Goal: Task Accomplishment & Management: Use online tool/utility

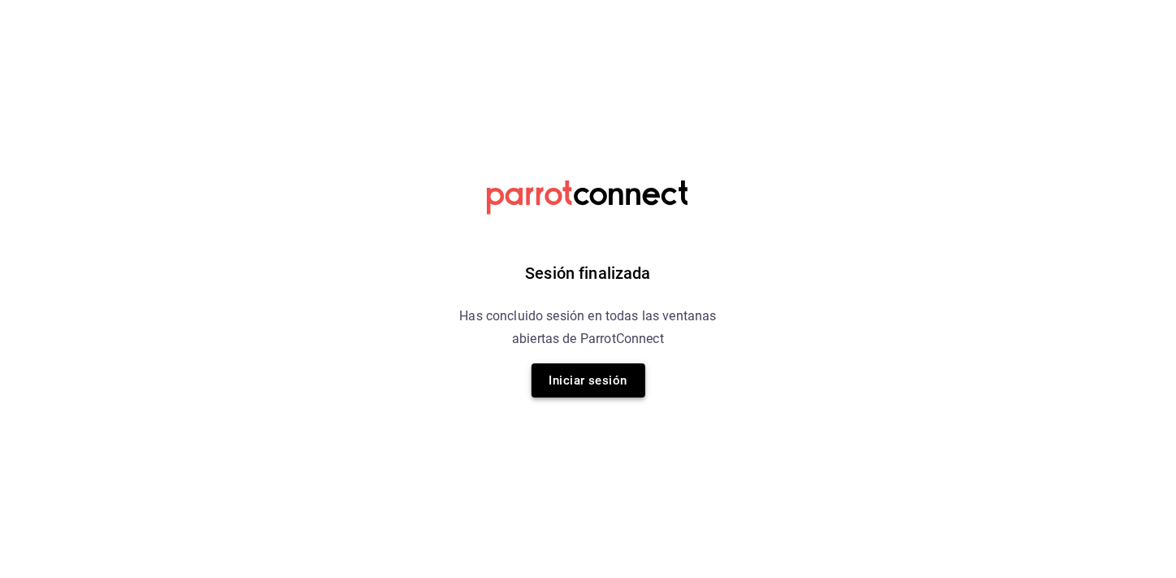
click at [562, 380] on button "Iniciar sesión" at bounding box center [589, 380] width 114 height 34
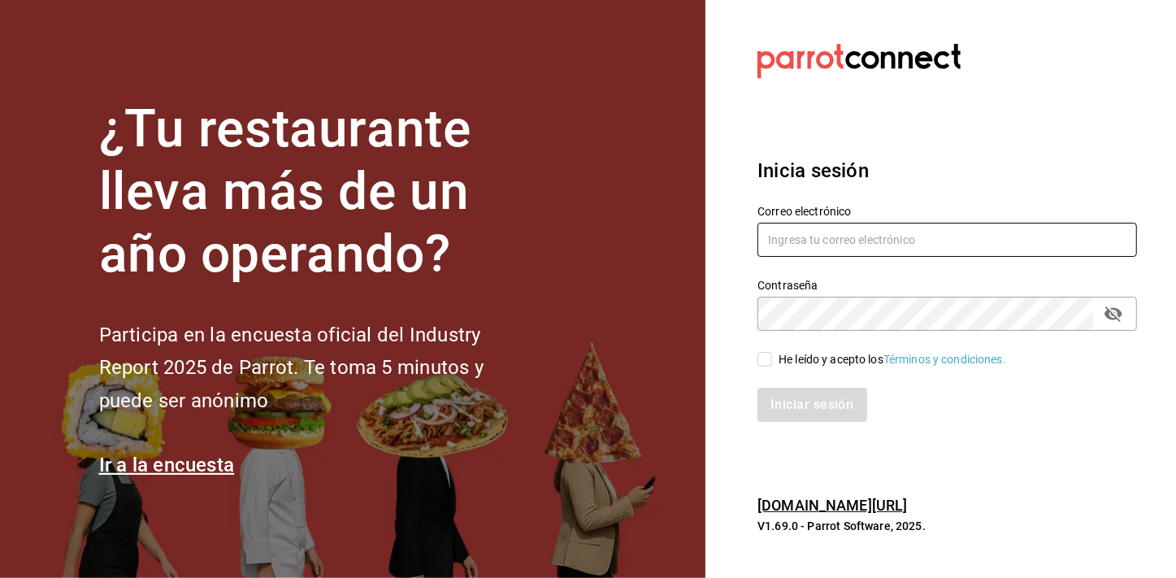
type input "mochomos.mitikah@grupocosteno.com"
click at [763, 366] on input "He leído y acepto los Términos y condiciones." at bounding box center [765, 359] width 15 height 15
checkbox input "true"
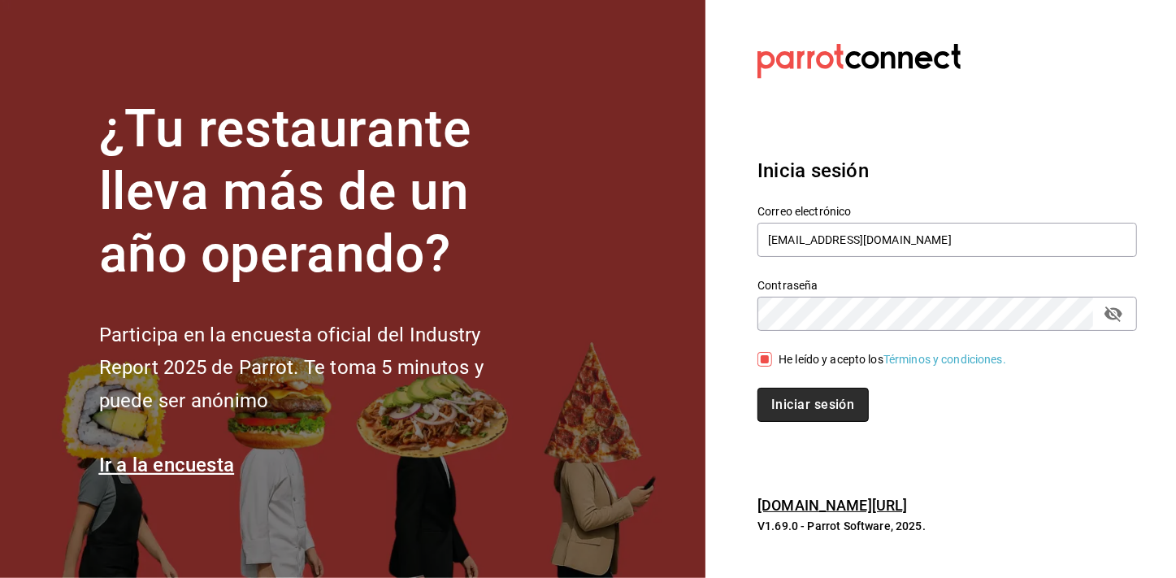
click at [787, 406] on button "Iniciar sesión" at bounding box center [813, 405] width 111 height 34
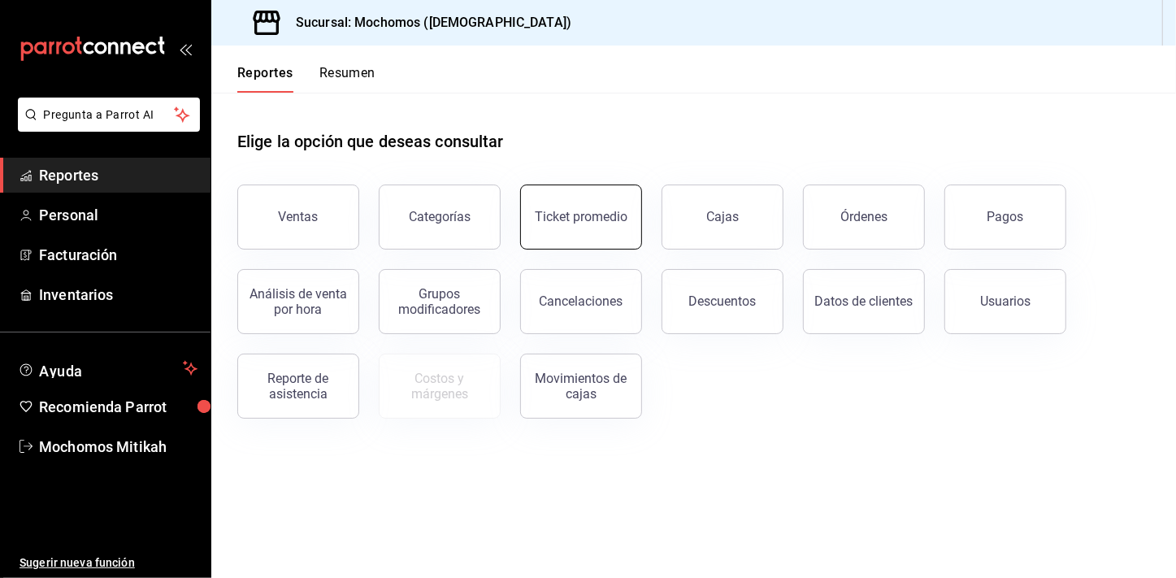
click at [619, 221] on div "Ticket promedio" at bounding box center [581, 216] width 93 height 15
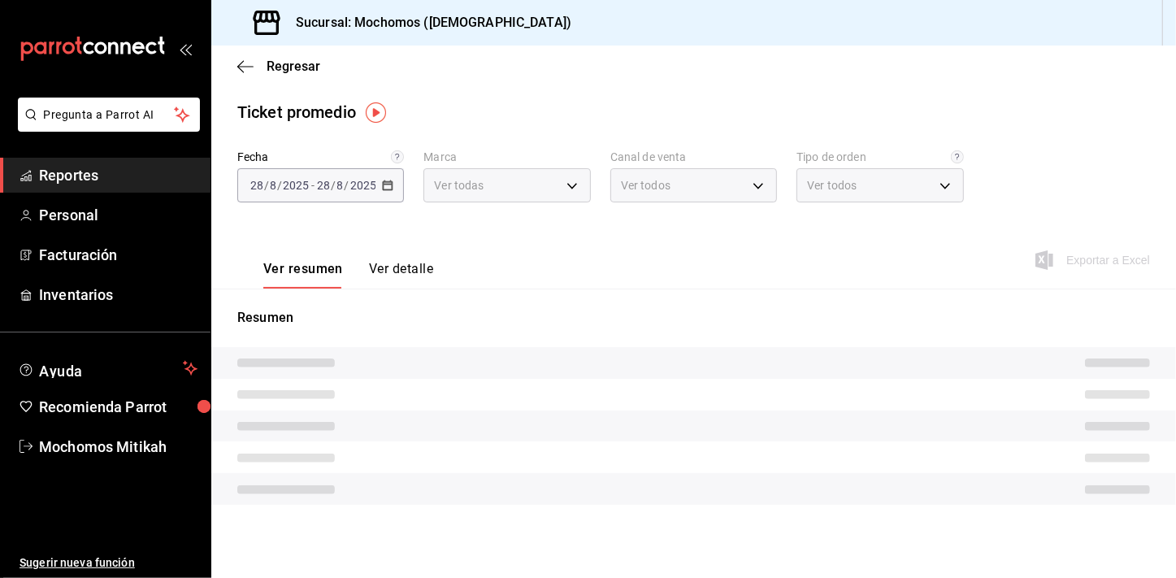
type input "d0e5f648-281b-433d-bf08-9501e0541b8c"
type input "PARROT,UBER_EATS,RAPPI,DIDI_FOOD,ONLINE"
type input "cc440b54-242b-418e-867f-ce57fb098104,EXTERNAL,95b7c8a9-84d2-4e3b-995f-2f2c21fa6…"
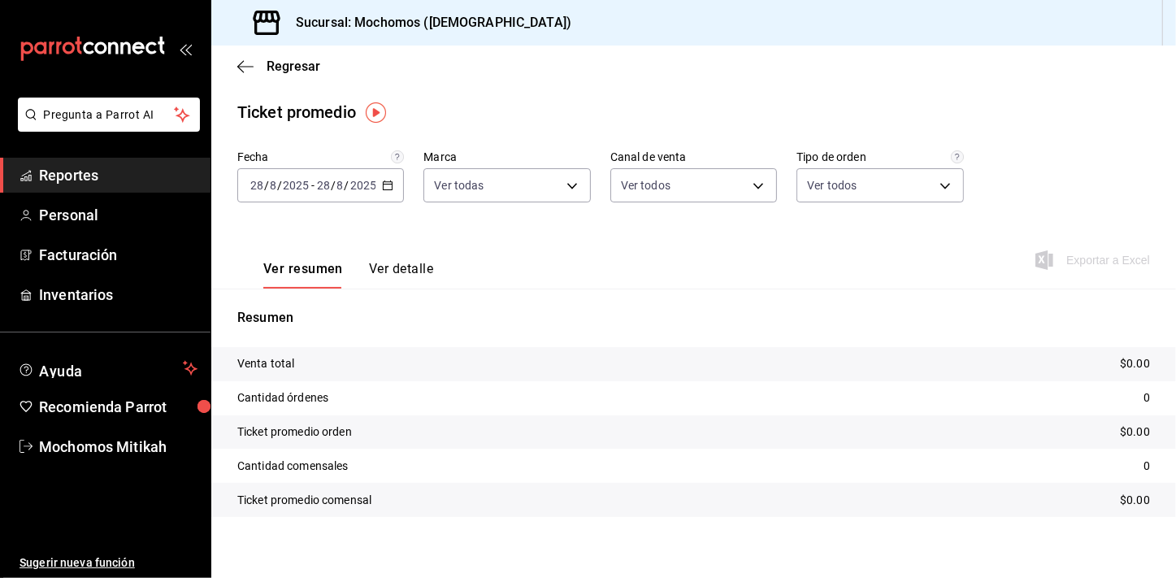
click at [396, 182] on div "[DATE] [DATE] - [DATE] [DATE]" at bounding box center [320, 185] width 167 height 34
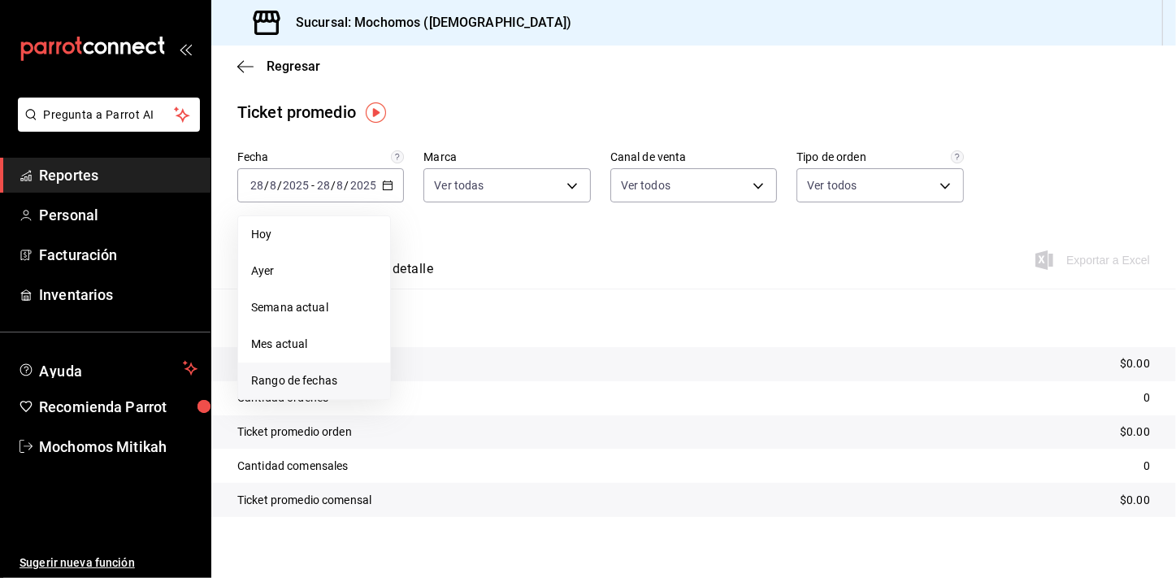
click at [313, 373] on span "Rango de fechas" at bounding box center [314, 380] width 126 height 17
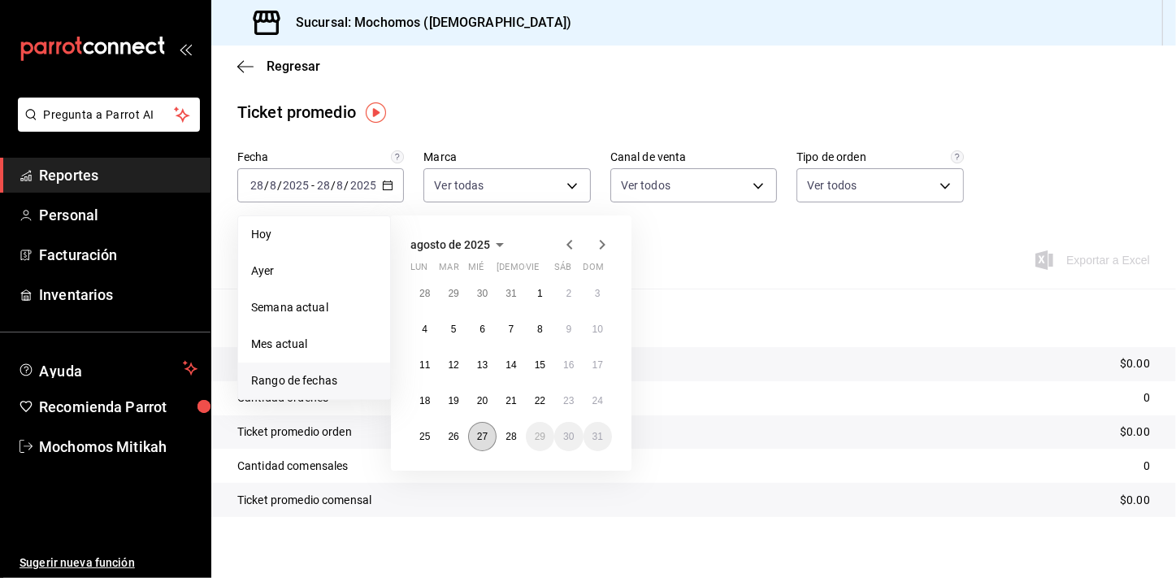
click at [493, 431] on button "27" at bounding box center [482, 436] width 28 height 29
click at [504, 431] on button "28" at bounding box center [511, 436] width 28 height 29
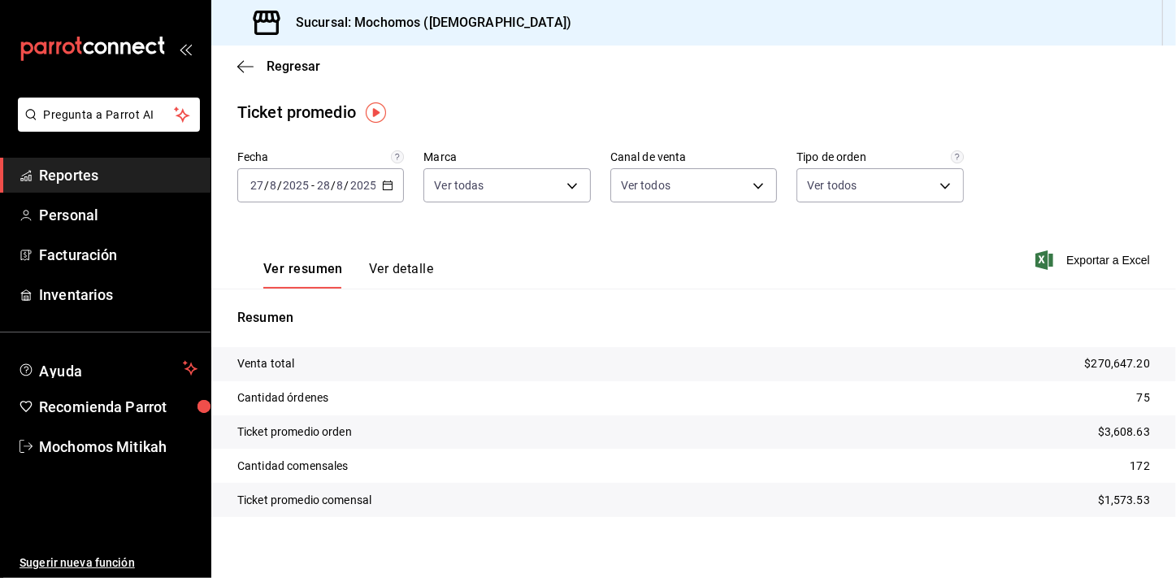
click at [577, 270] on div "Ver resumen Ver detalle Exportar a Excel" at bounding box center [693, 255] width 965 height 67
drag, startPoint x: 1110, startPoint y: 464, endPoint x: 1146, endPoint y: 465, distance: 36.6
click at [1146, 465] on tr "Cantidad comensales 172" at bounding box center [693, 466] width 965 height 34
click at [1009, 406] on tr "Cantidad órdenes 75" at bounding box center [693, 398] width 965 height 34
click at [197, 172] on span "Reportes" at bounding box center [118, 175] width 159 height 22
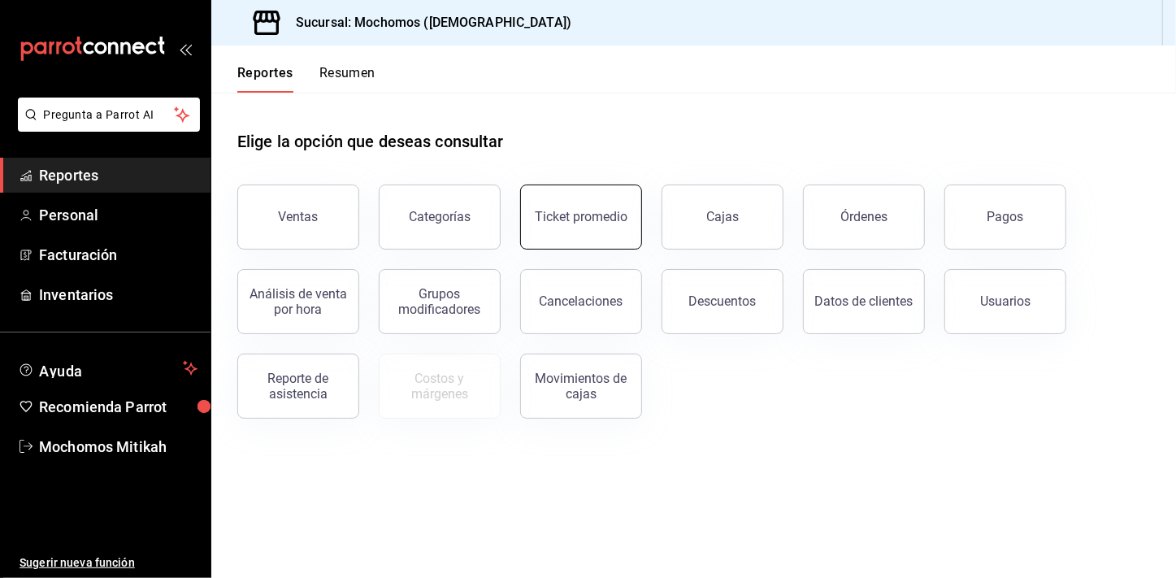
drag, startPoint x: 577, startPoint y: 210, endPoint x: 569, endPoint y: 213, distance: 8.8
click at [569, 213] on div "Ticket promedio" at bounding box center [581, 216] width 93 height 15
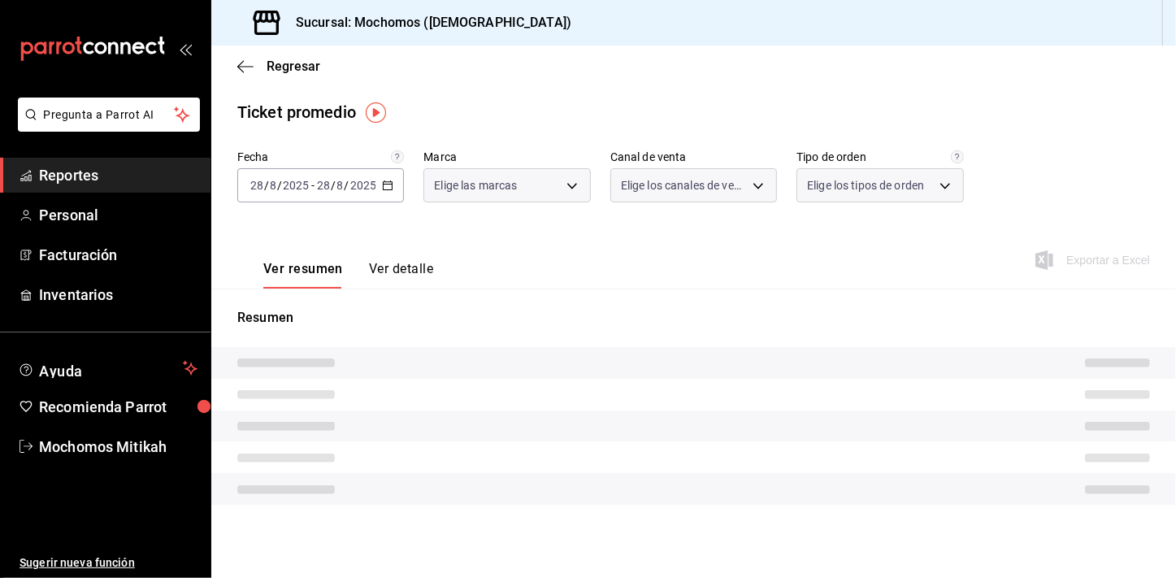
type input "d0e5f648-281b-433d-bf08-9501e0541b8c"
type input "PARROT,UBER_EATS,RAPPI,DIDI_FOOD,ONLINE"
type input "cc440b54-242b-418e-867f-ce57fb098104,EXTERNAL,95b7c8a9-84d2-4e3b-995f-2f2c21fa6…"
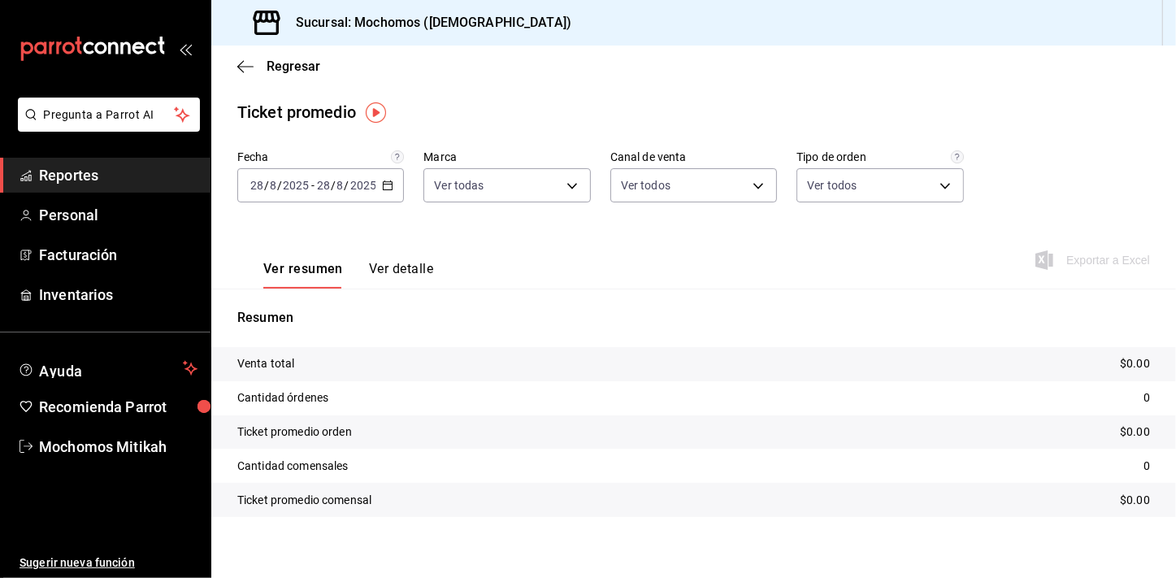
click at [389, 196] on div "[DATE] [DATE] - [DATE] [DATE]" at bounding box center [320, 185] width 167 height 34
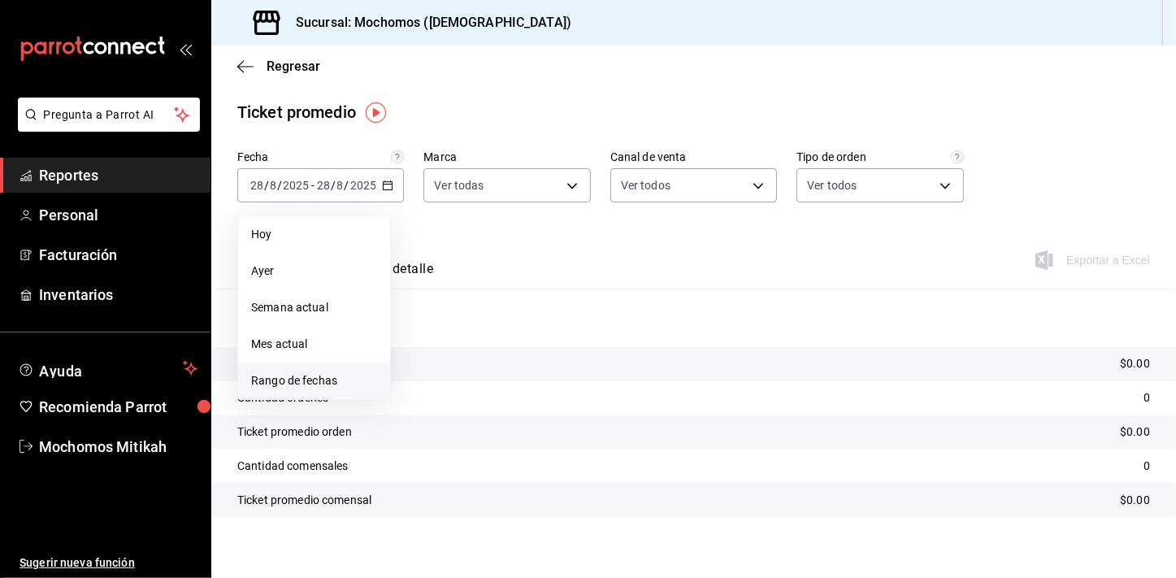
click at [335, 379] on span "Rango de fechas" at bounding box center [314, 380] width 126 height 17
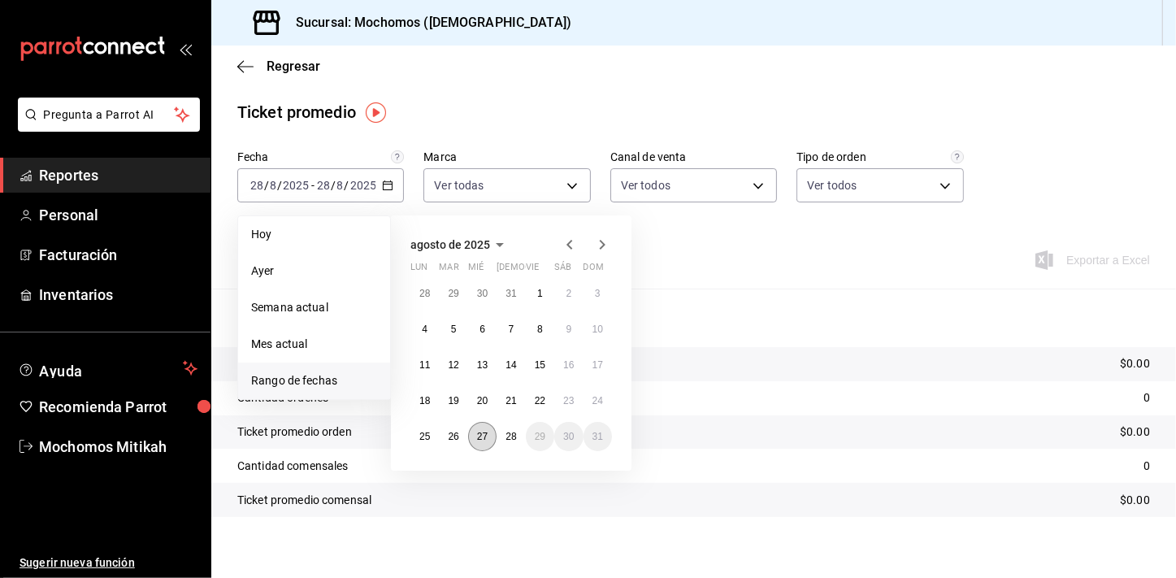
click at [482, 440] on abbr "27" at bounding box center [482, 436] width 11 height 11
click at [500, 439] on button "28" at bounding box center [511, 436] width 28 height 29
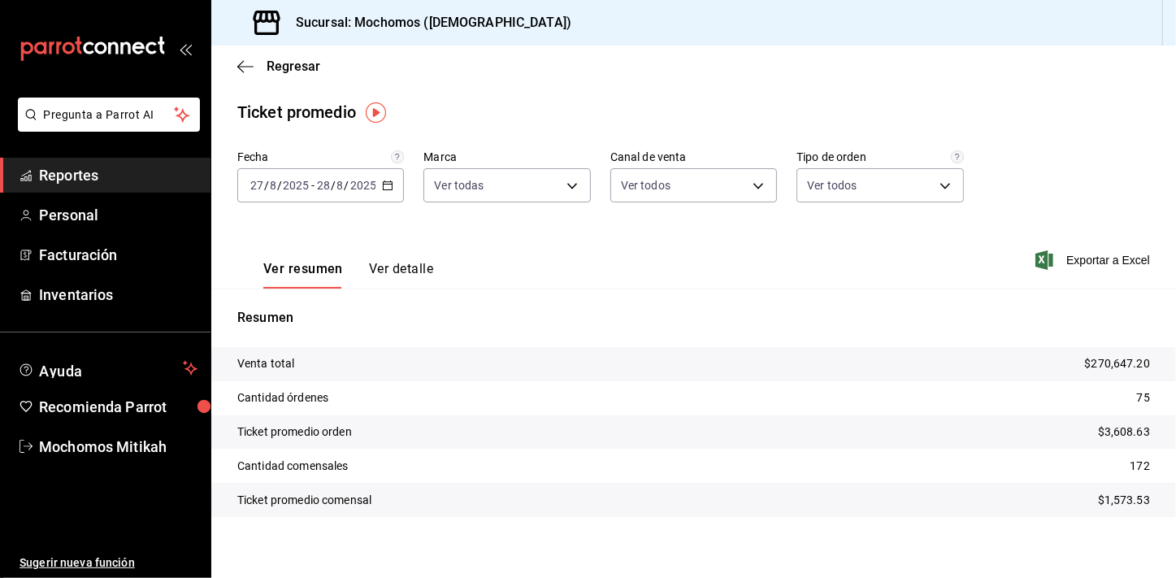
drag, startPoint x: 1167, startPoint y: 354, endPoint x: 1171, endPoint y: 381, distance: 27.8
click at [1171, 381] on div "Regresar Ticket promedio Fecha [DATE] [DATE] - [DATE] [DATE] Marca Ver todas d0…" at bounding box center [693, 312] width 965 height 532
click at [877, 45] on div "Sucursal: Mochomos ([DEMOGRAPHIC_DATA])" at bounding box center [693, 23] width 965 height 46
click at [108, 169] on span "Reportes" at bounding box center [118, 175] width 159 height 22
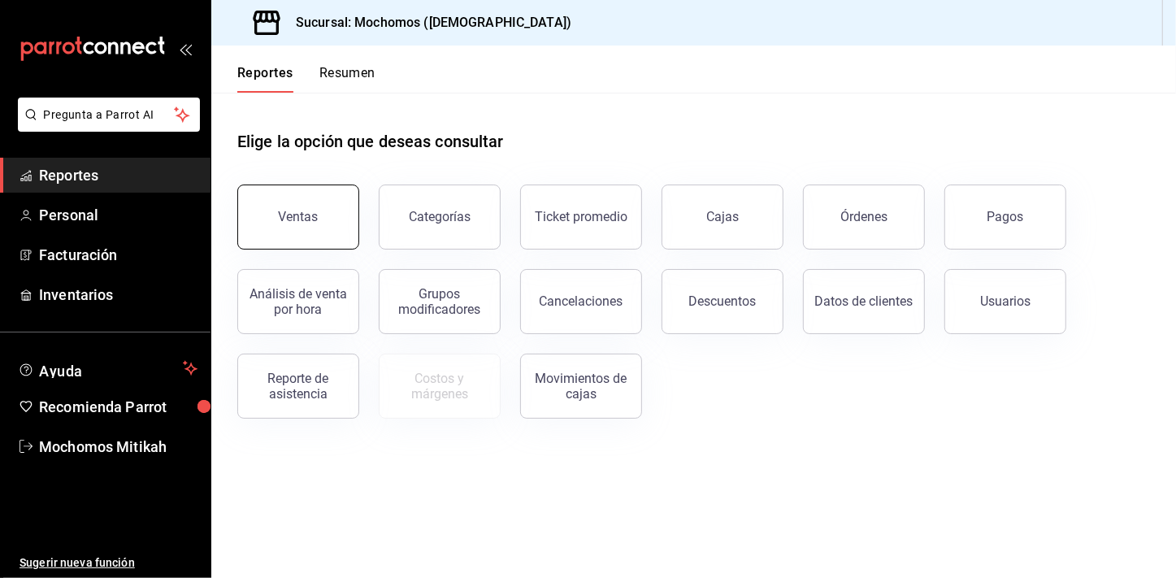
click at [275, 188] on button "Ventas" at bounding box center [298, 217] width 122 height 65
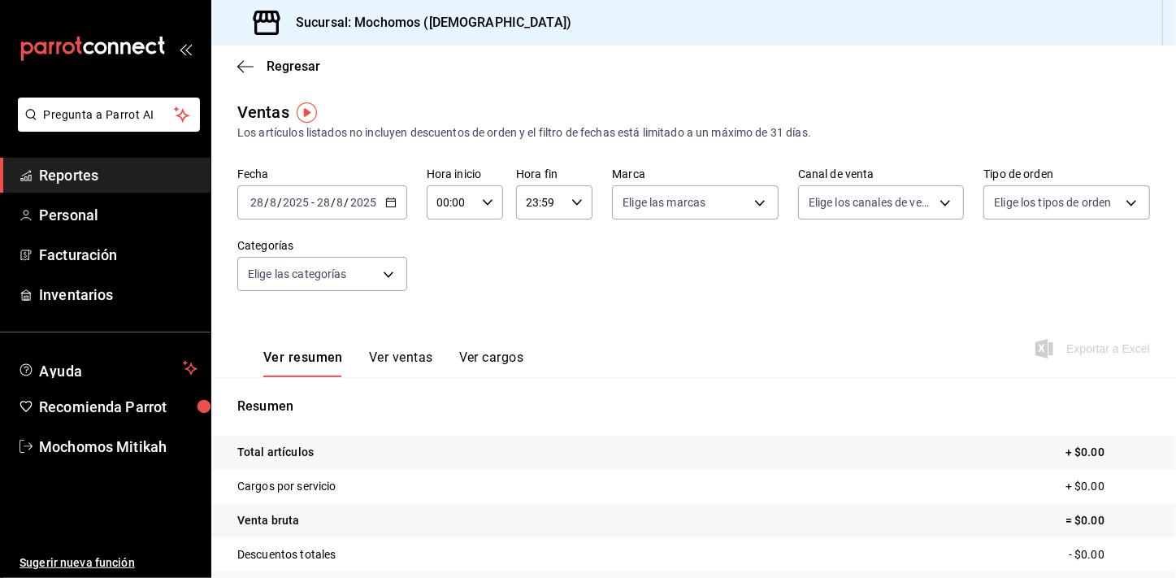
click at [132, 174] on span "Reportes" at bounding box center [118, 175] width 159 height 22
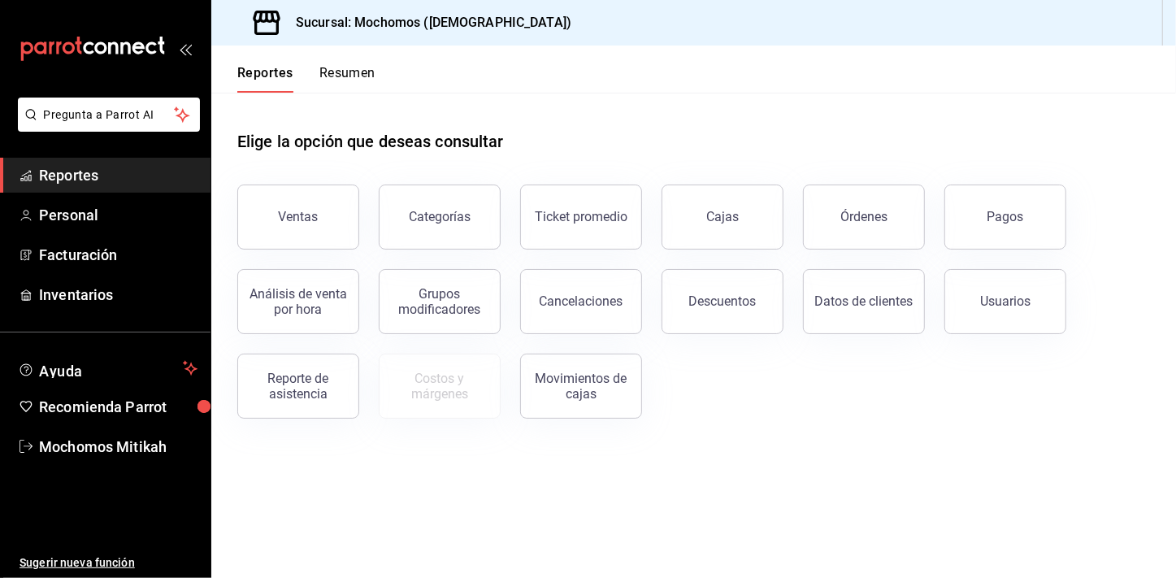
click at [354, 76] on button "Resumen" at bounding box center [347, 79] width 56 height 28
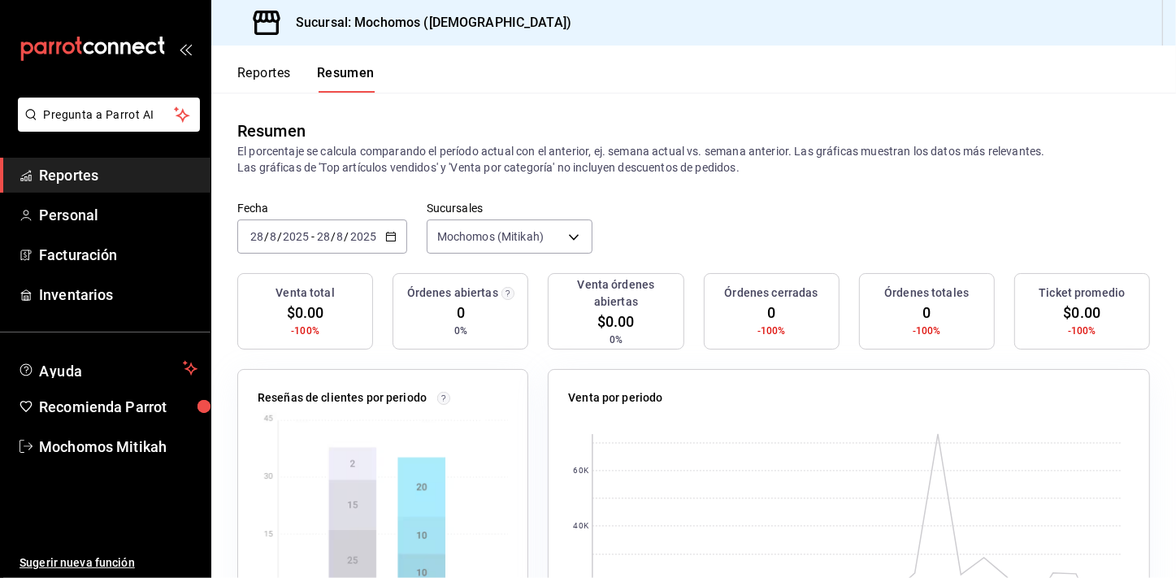
click at [385, 237] on icon "button" at bounding box center [390, 236] width 11 height 11
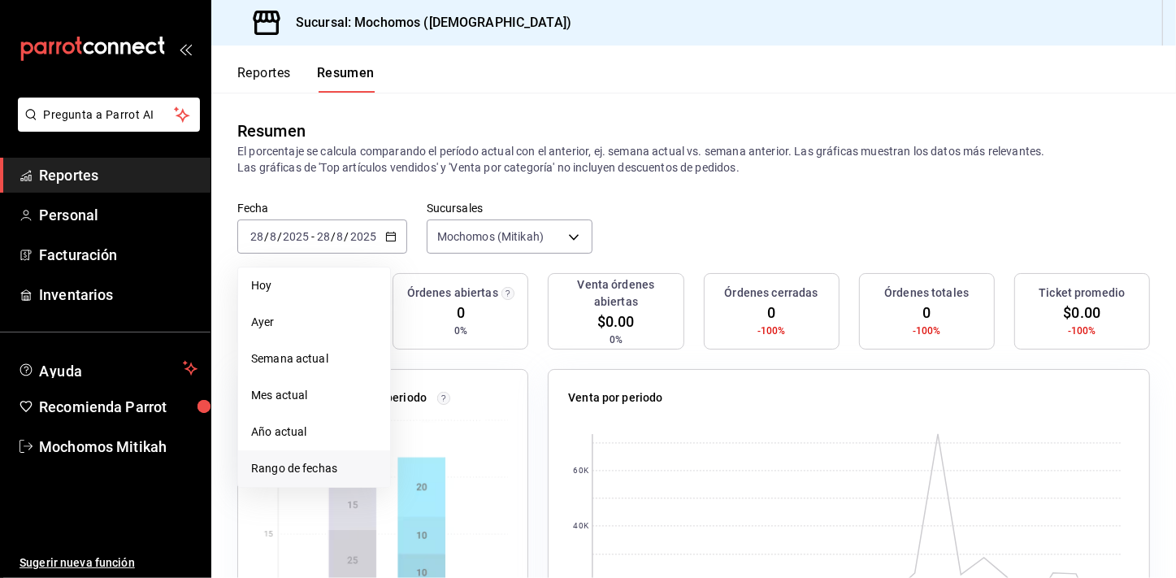
click at [301, 468] on span "Rango de fechas" at bounding box center [314, 468] width 126 height 17
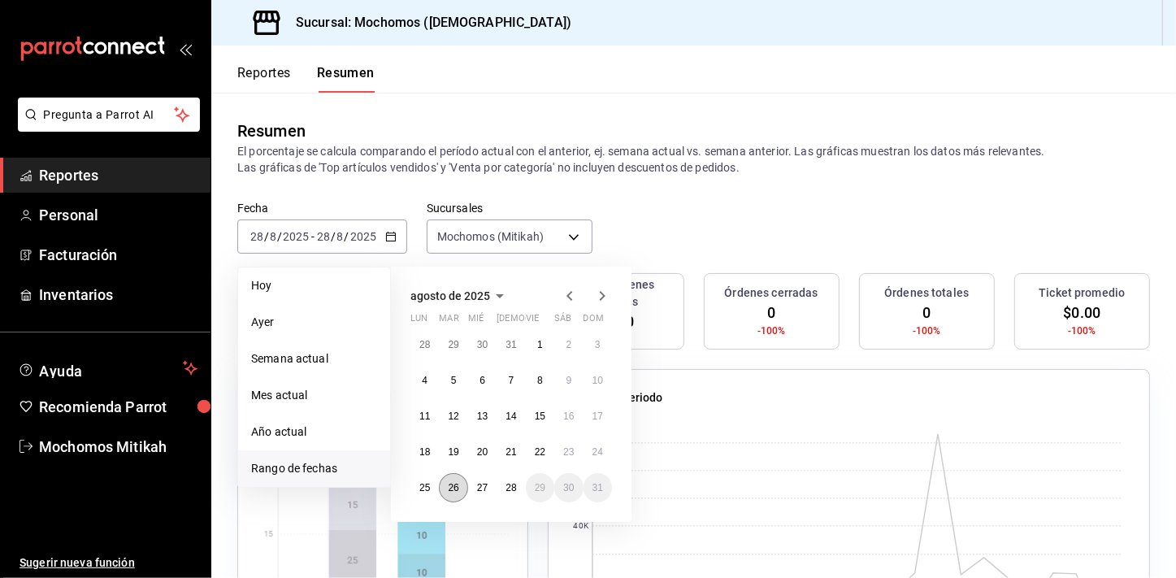
click at [463, 488] on button "26" at bounding box center [453, 487] width 28 height 29
click at [462, 488] on button "26" at bounding box center [453, 487] width 28 height 29
click at [326, 467] on span "Rango de fechas" at bounding box center [314, 468] width 126 height 17
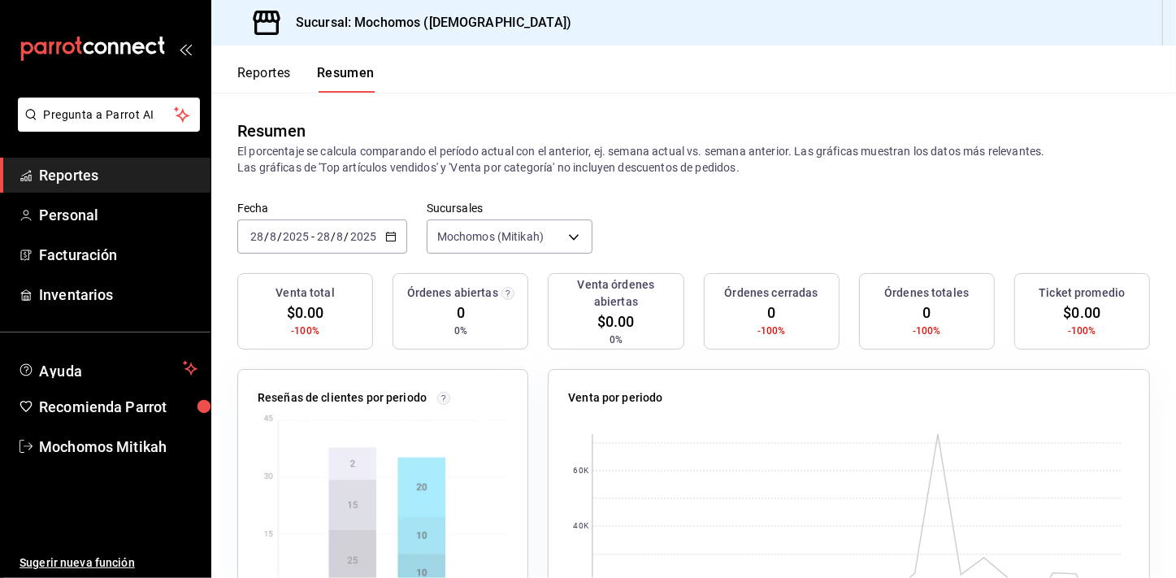
click at [390, 231] on icon "button" at bounding box center [390, 236] width 11 height 11
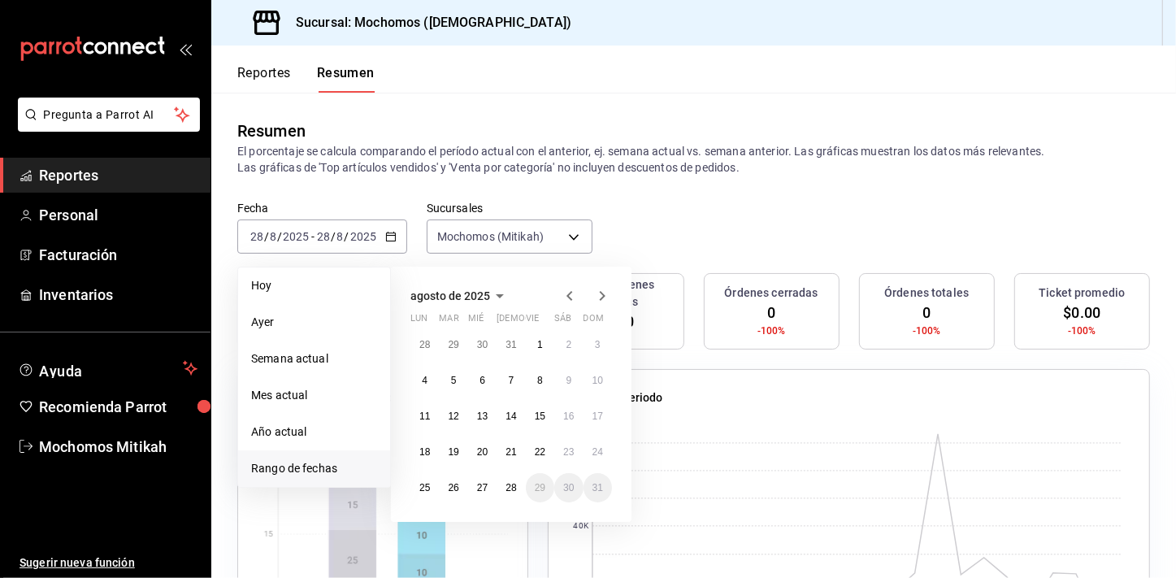
click at [318, 463] on span "Rango de fechas" at bounding box center [314, 468] width 126 height 17
click at [485, 489] on abbr "27" at bounding box center [482, 487] width 11 height 11
click at [501, 489] on button "28" at bounding box center [511, 487] width 28 height 29
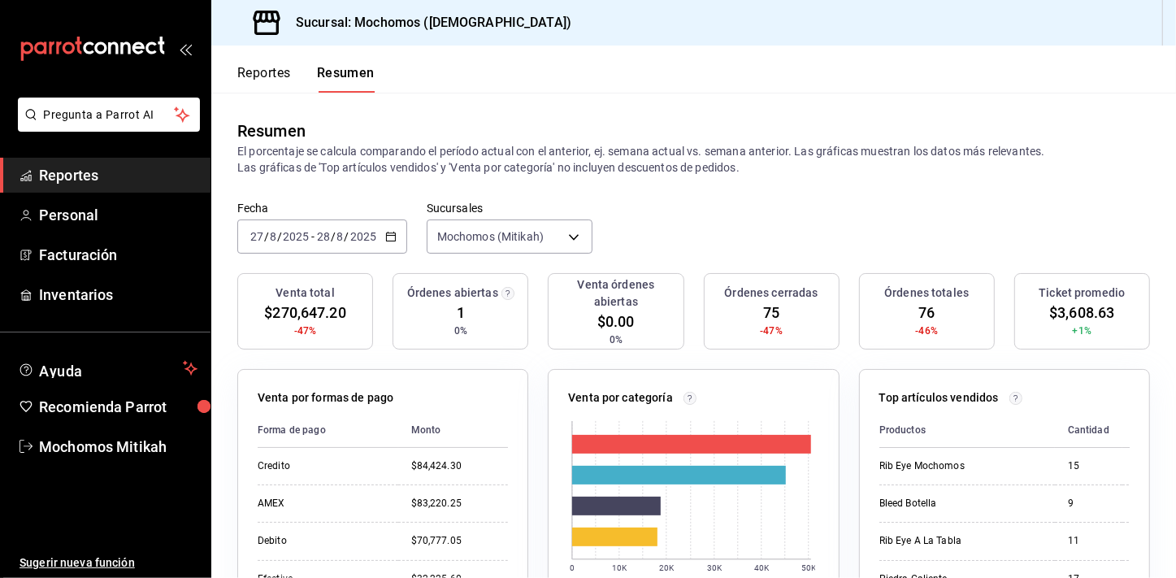
click at [334, 85] on button "Resumen" at bounding box center [346, 79] width 58 height 28
click at [276, 73] on button "Reportes" at bounding box center [264, 79] width 54 height 28
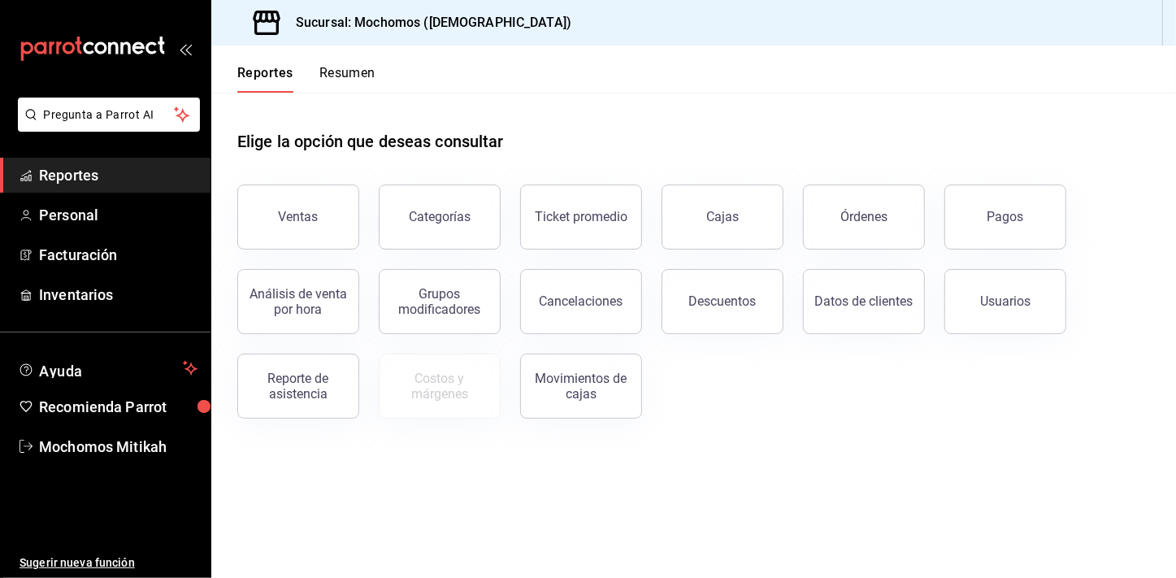
click at [343, 76] on button "Resumen" at bounding box center [347, 79] width 56 height 28
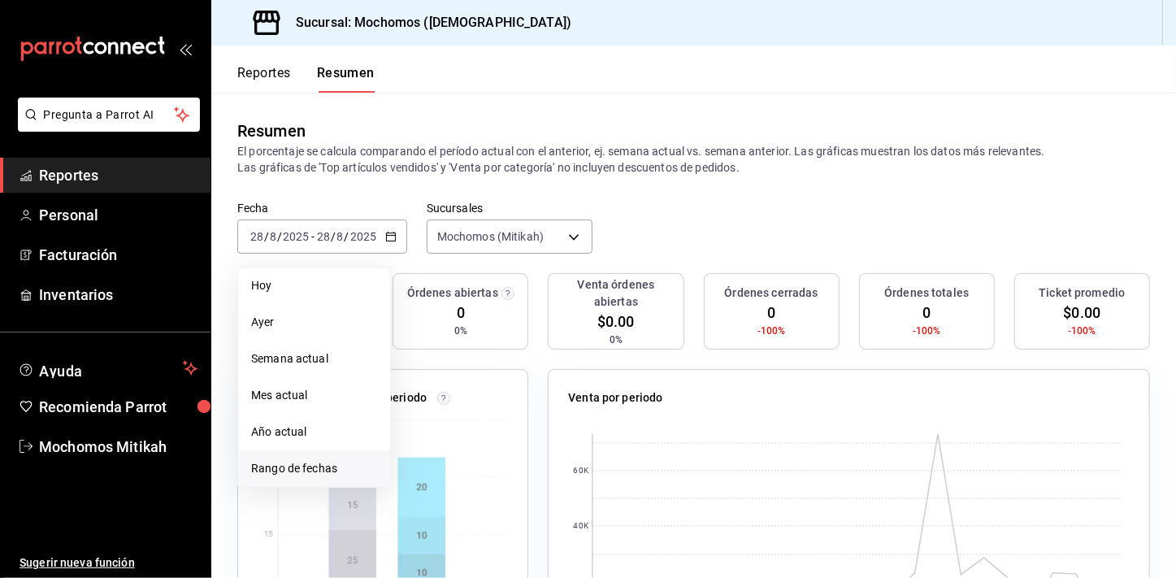
click at [293, 469] on span "Rango de fechas" at bounding box center [314, 468] width 126 height 17
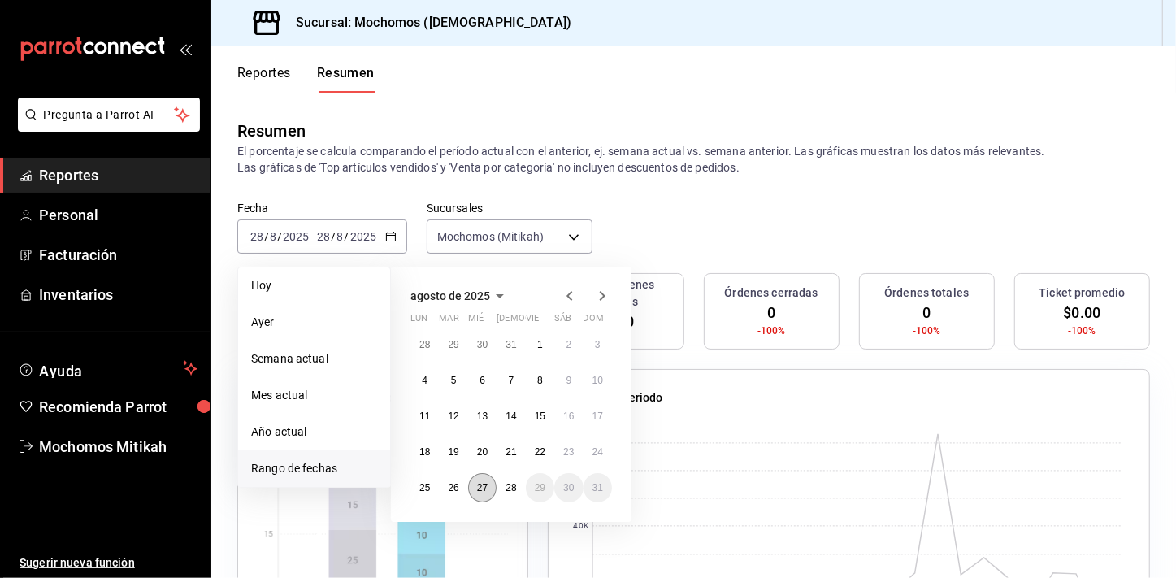
click at [481, 486] on abbr "27" at bounding box center [482, 487] width 11 height 11
click at [507, 492] on abbr "28" at bounding box center [511, 487] width 11 height 11
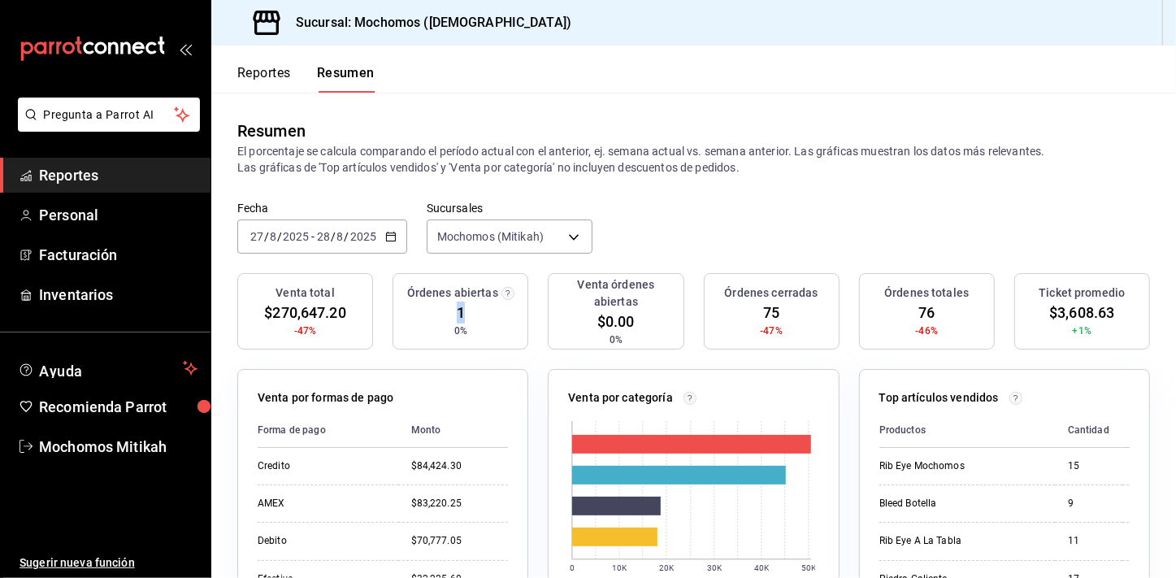
drag, startPoint x: 446, startPoint y: 317, endPoint x: 467, endPoint y: 315, distance: 20.4
click at [467, 315] on div "Órdenes abiertas 1 0%" at bounding box center [461, 311] width 136 height 76
drag, startPoint x: 467, startPoint y: 315, endPoint x: 454, endPoint y: 317, distance: 12.3
click at [457, 317] on span "1" at bounding box center [461, 313] width 8 height 22
drag, startPoint x: 447, startPoint y: 315, endPoint x: 456, endPoint y: 315, distance: 8.9
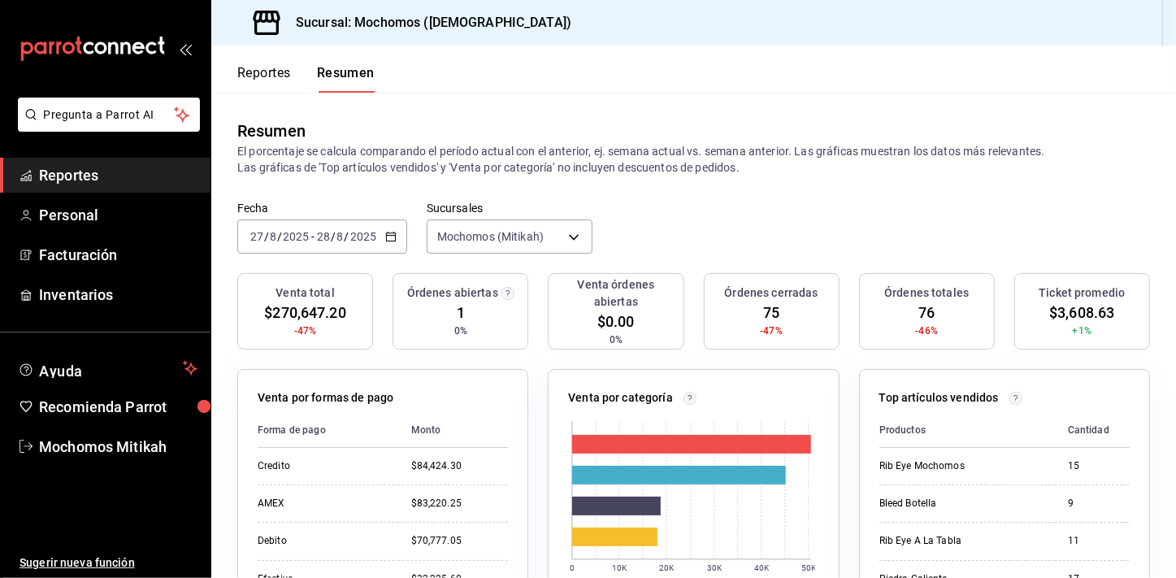
click at [456, 315] on div "Órdenes abiertas 1 0%" at bounding box center [461, 311] width 136 height 76
click at [347, 79] on button "Resumen" at bounding box center [346, 79] width 58 height 28
click at [277, 76] on button "Reportes" at bounding box center [264, 79] width 54 height 28
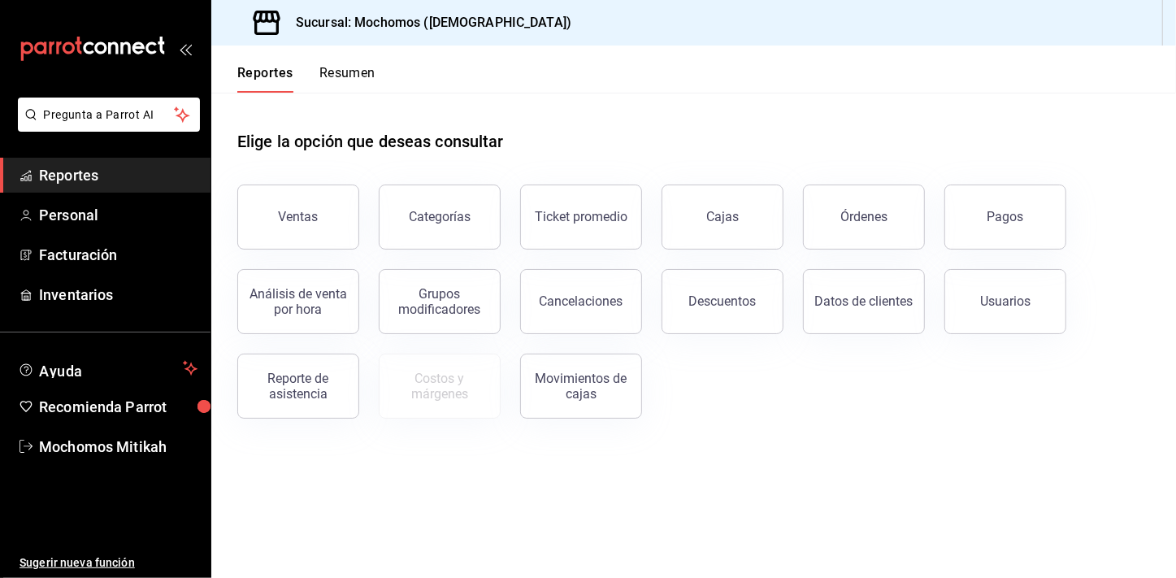
click at [319, 77] on button "Resumen" at bounding box center [347, 79] width 56 height 28
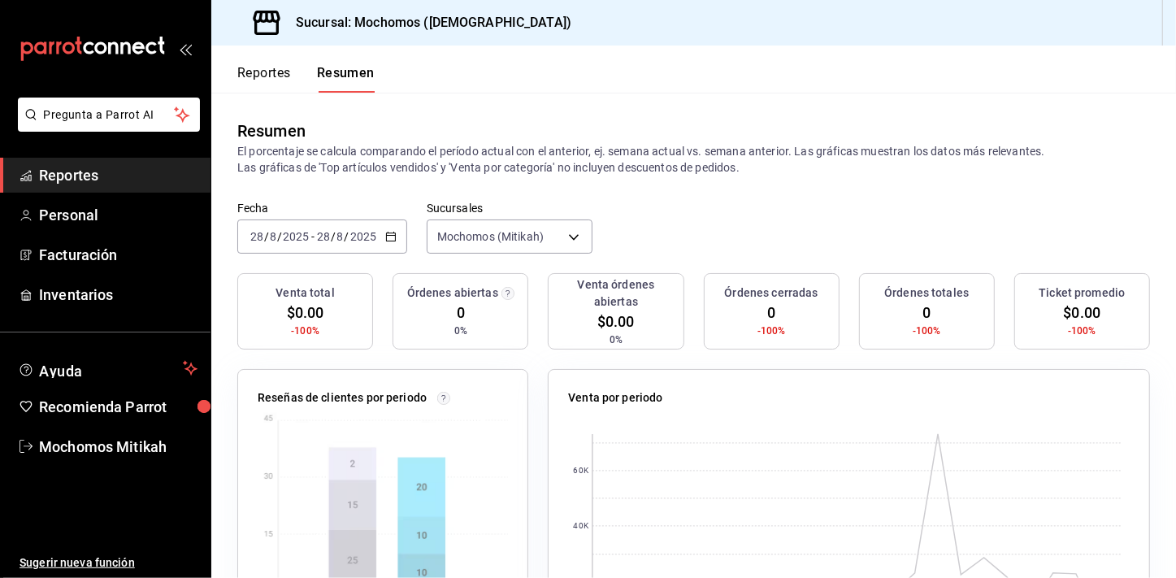
click at [389, 233] on icon "button" at bounding box center [390, 236] width 11 height 11
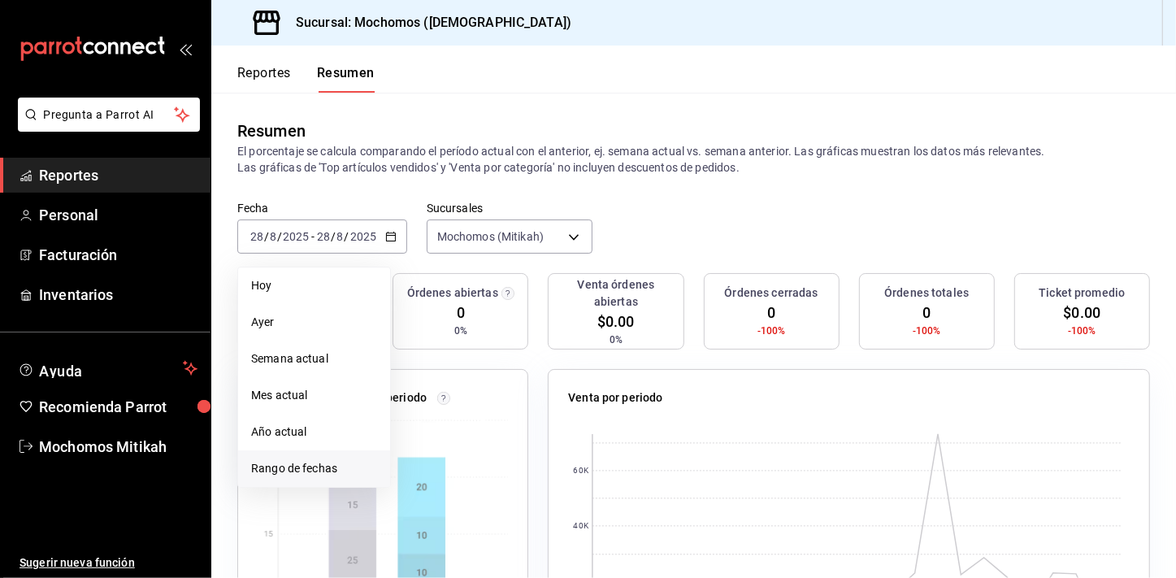
click at [312, 467] on span "Rango de fechas" at bounding box center [314, 468] width 126 height 17
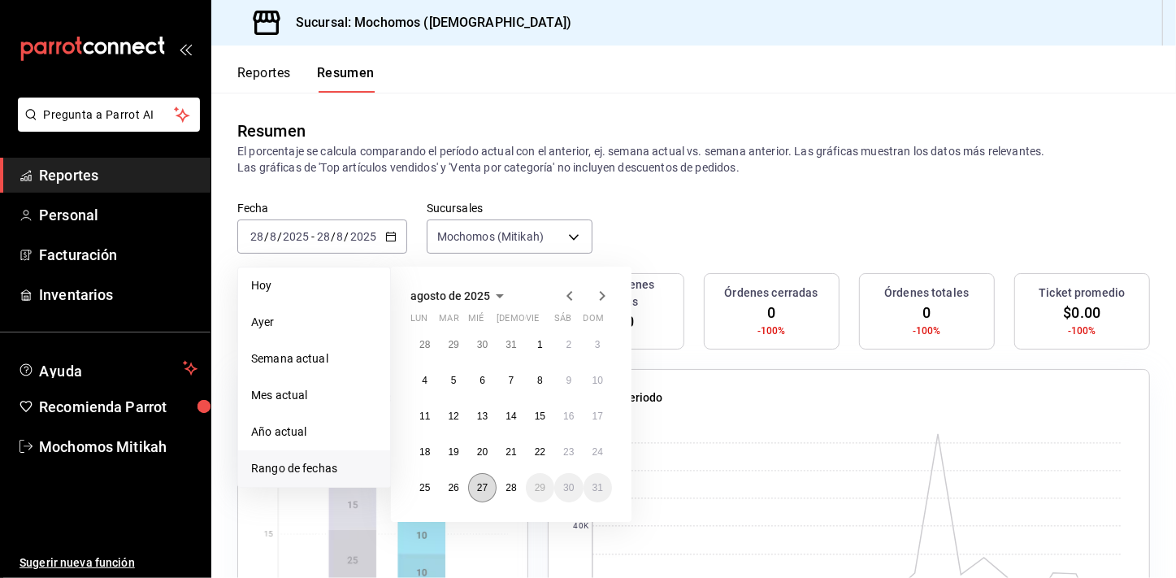
click at [489, 481] on button "27" at bounding box center [482, 487] width 28 height 29
click at [499, 484] on button "28" at bounding box center [511, 487] width 28 height 29
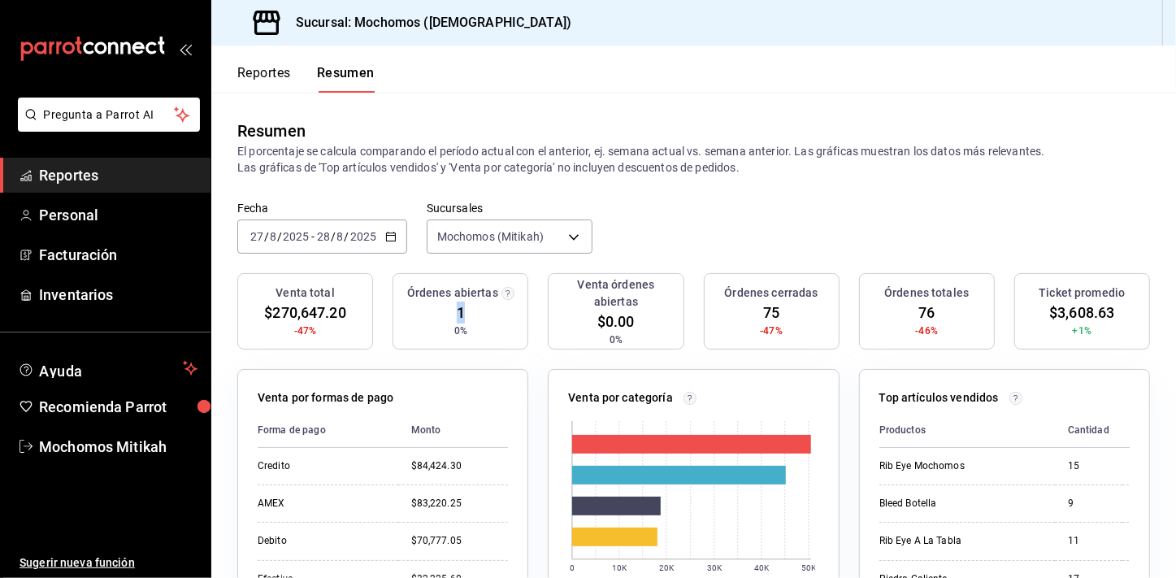
drag, startPoint x: 454, startPoint y: 310, endPoint x: 463, endPoint y: 311, distance: 9.9
click at [463, 311] on div "Órdenes abiertas 1 0%" at bounding box center [461, 311] width 136 height 76
click at [673, 204] on div "Fecha [DATE] [DATE] - [DATE] [DATE] Sucursales Mochomos (Mitikah) [object Objec…" at bounding box center [693, 238] width 965 height 72
click at [139, 179] on span "Reportes" at bounding box center [118, 175] width 159 height 22
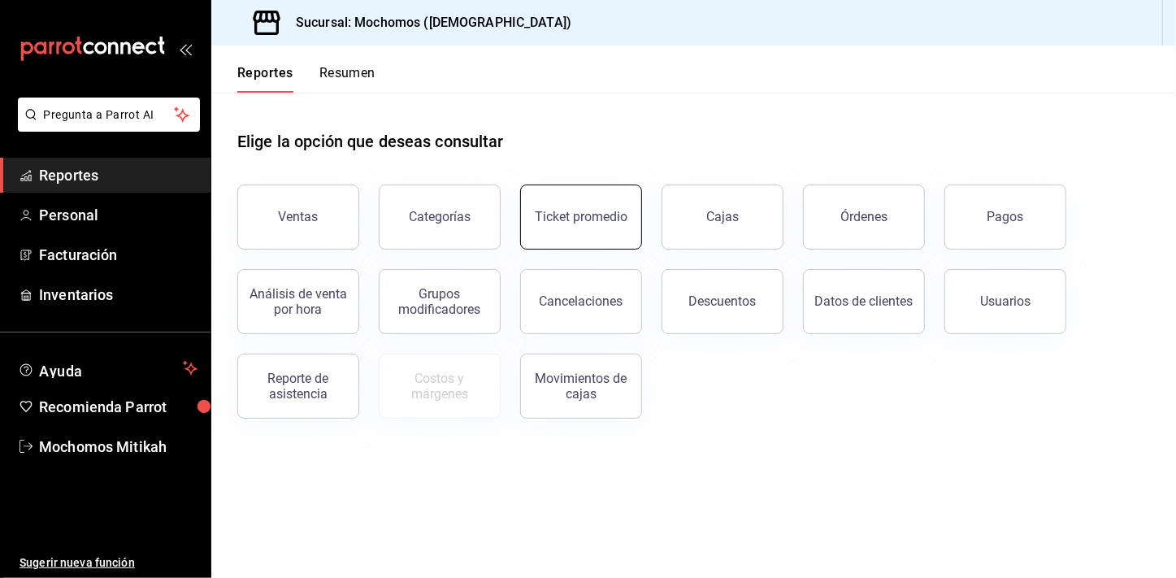
click at [593, 224] on button "Ticket promedio" at bounding box center [581, 217] width 122 height 65
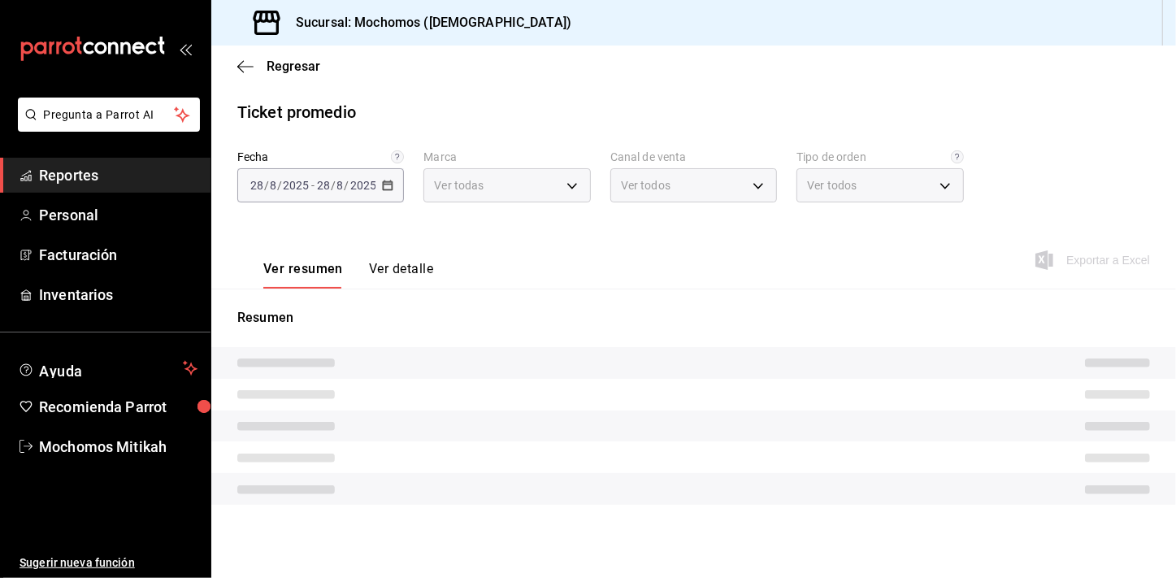
type input "d0e5f648-281b-433d-bf08-9501e0541b8c"
type input "PARROT,UBER_EATS,RAPPI,DIDI_FOOD,ONLINE"
type input "cc440b54-242b-418e-867f-ce57fb098104,EXTERNAL,95b7c8a9-84d2-4e3b-995f-2f2c21fa6…"
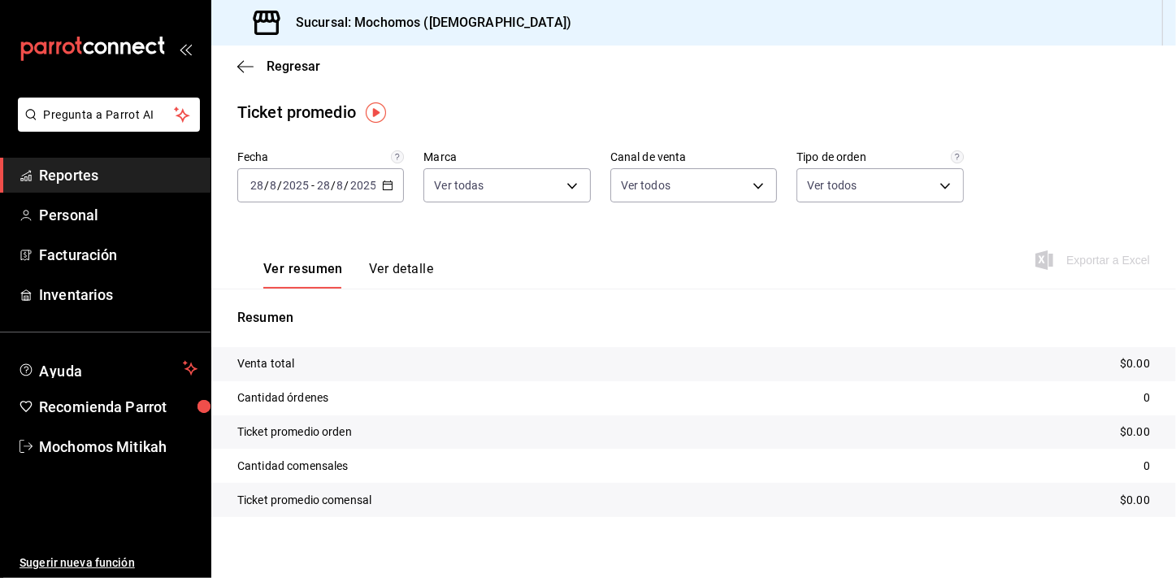
click at [385, 182] on icon "button" at bounding box center [387, 185] width 11 height 11
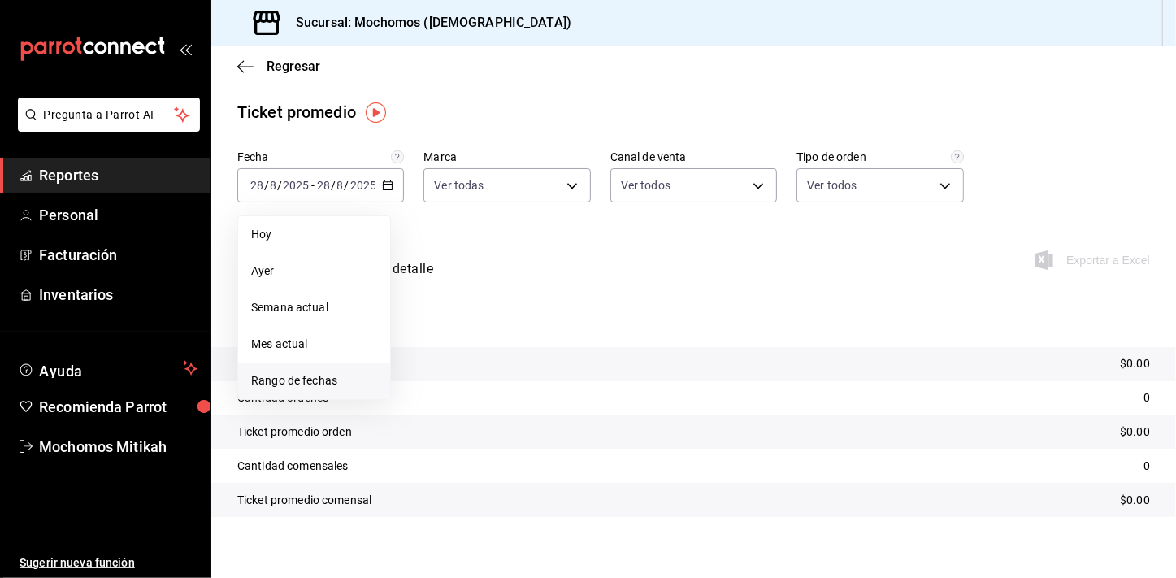
click at [328, 384] on span "Rango de fechas" at bounding box center [314, 380] width 126 height 17
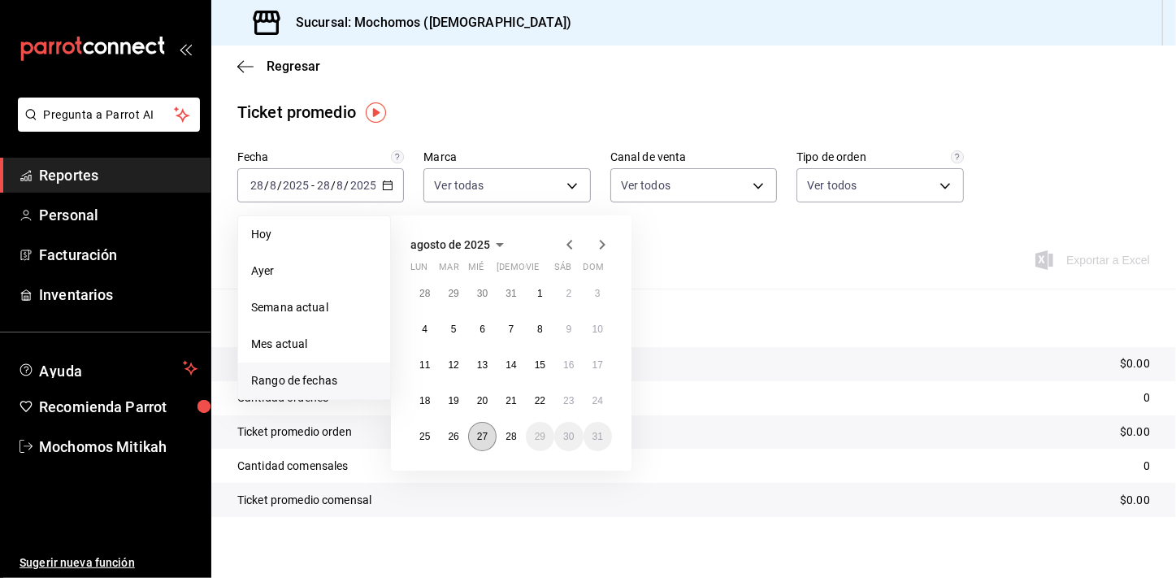
click at [489, 432] on button "27" at bounding box center [482, 436] width 28 height 29
click at [509, 433] on abbr "28" at bounding box center [511, 436] width 11 height 11
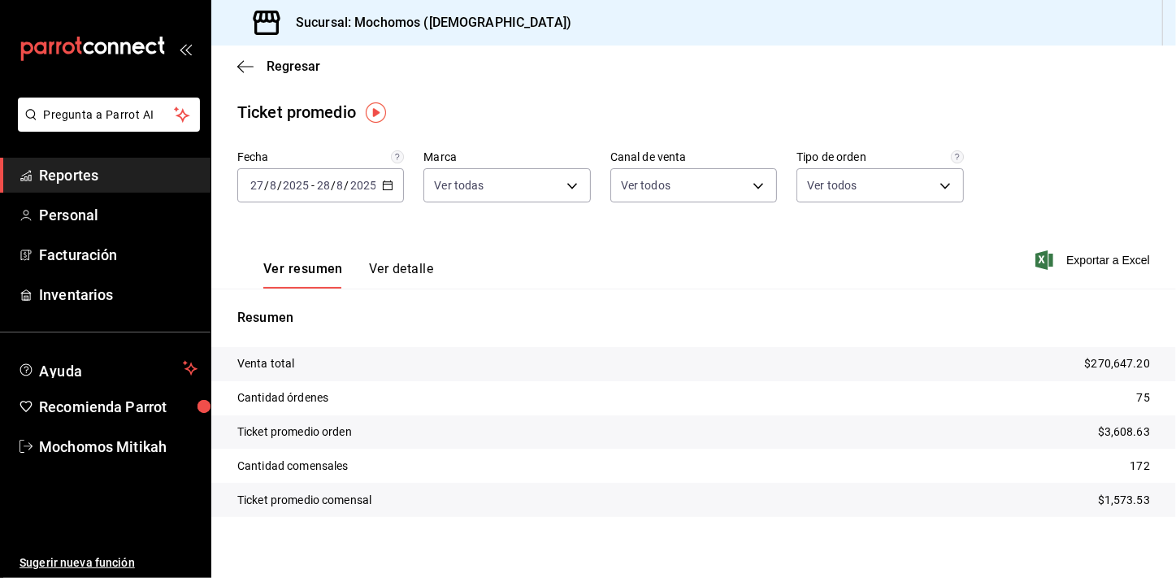
click at [1131, 468] on p "172" at bounding box center [1141, 466] width 20 height 17
click at [72, 171] on span "Reportes" at bounding box center [118, 175] width 159 height 22
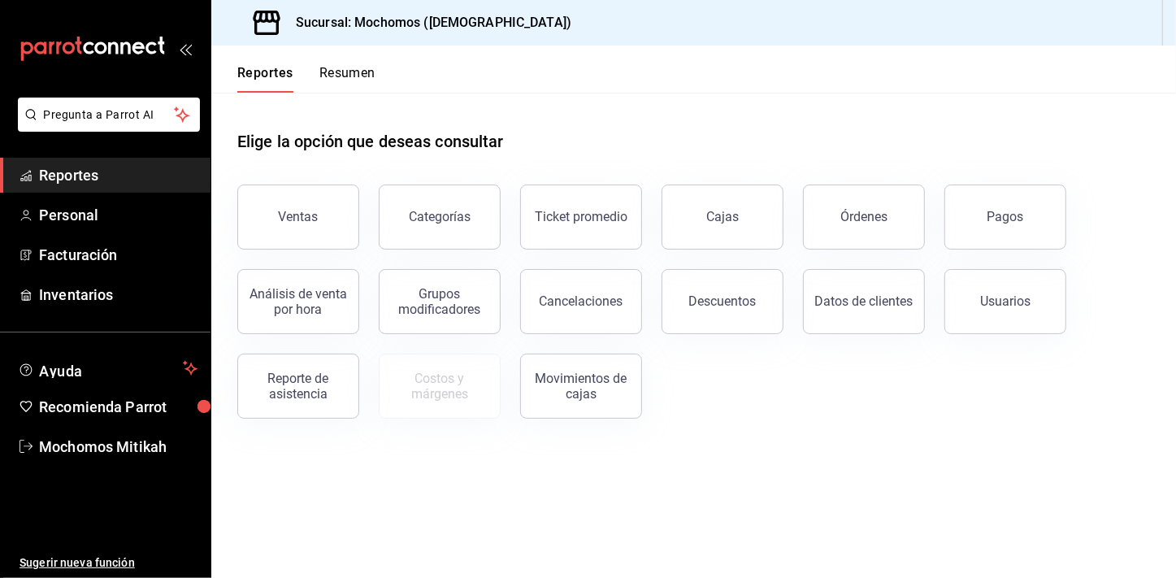
click at [328, 80] on button "Resumen" at bounding box center [347, 79] width 56 height 28
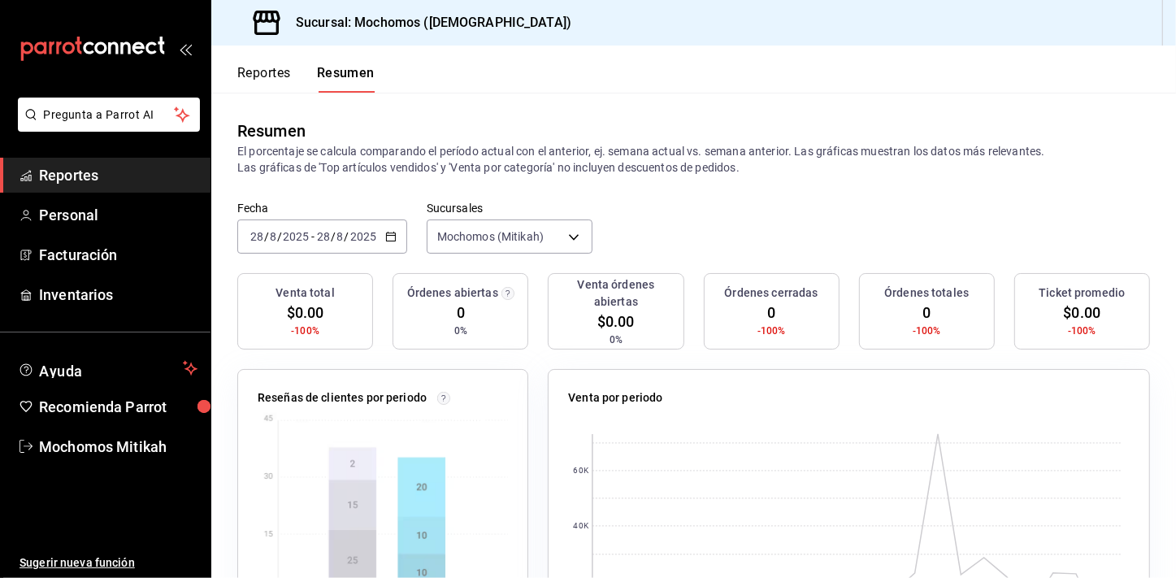
click at [389, 234] on icon "button" at bounding box center [390, 236] width 11 height 11
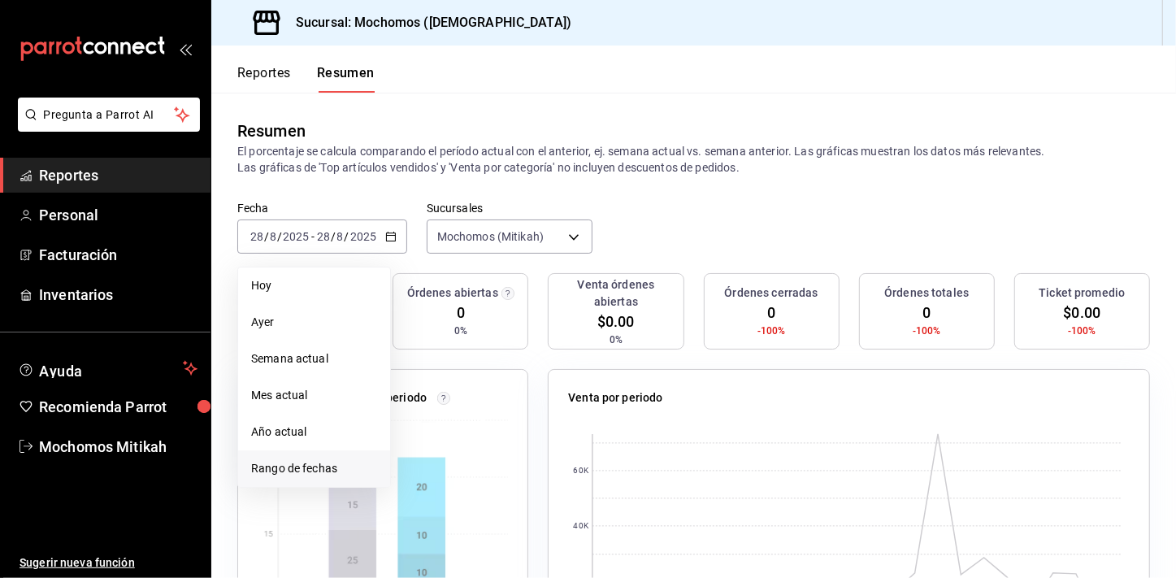
click at [298, 465] on span "Rango de fechas" at bounding box center [314, 468] width 126 height 17
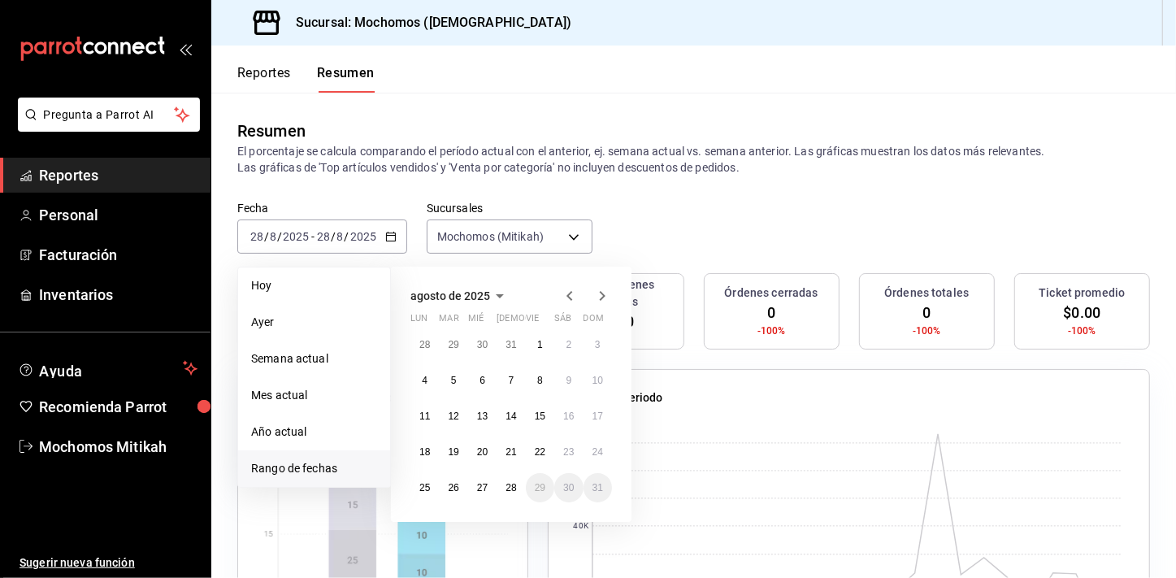
click at [298, 465] on span "Rango de fechas" at bounding box center [314, 468] width 126 height 17
click at [475, 490] on button "27" at bounding box center [482, 487] width 28 height 29
click at [500, 493] on button "28" at bounding box center [511, 487] width 28 height 29
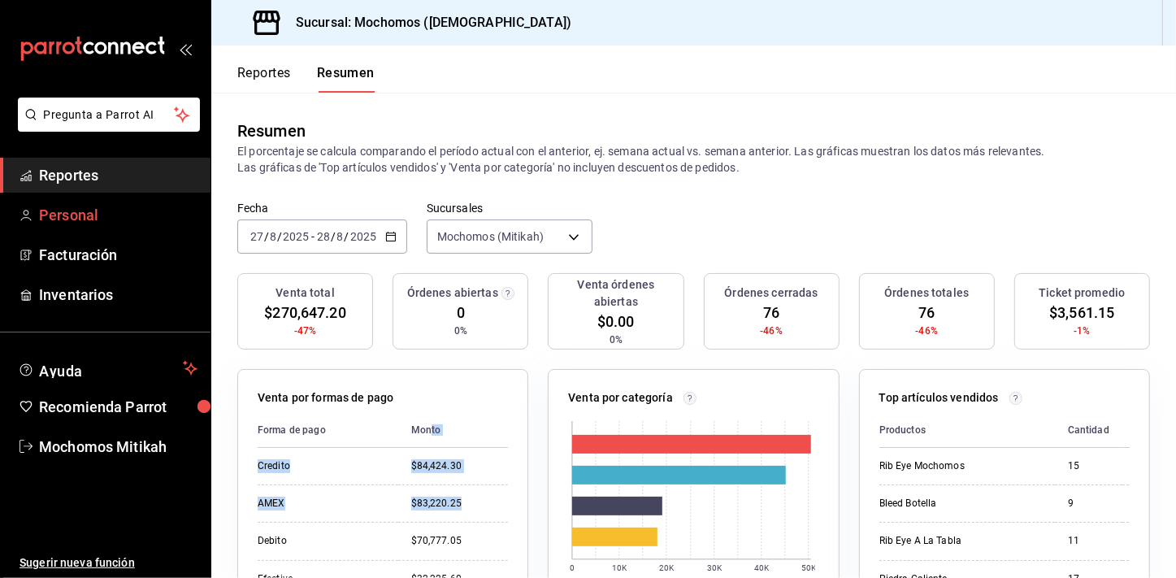
drag, startPoint x: 500, startPoint y: 493, endPoint x: 133, endPoint y: 228, distance: 452.6
click at [133, 228] on div "Pregunta a Parrot AI Reportes Personal Facturación Inventarios Ayuda Recomienda…" at bounding box center [588, 289] width 1176 height 578
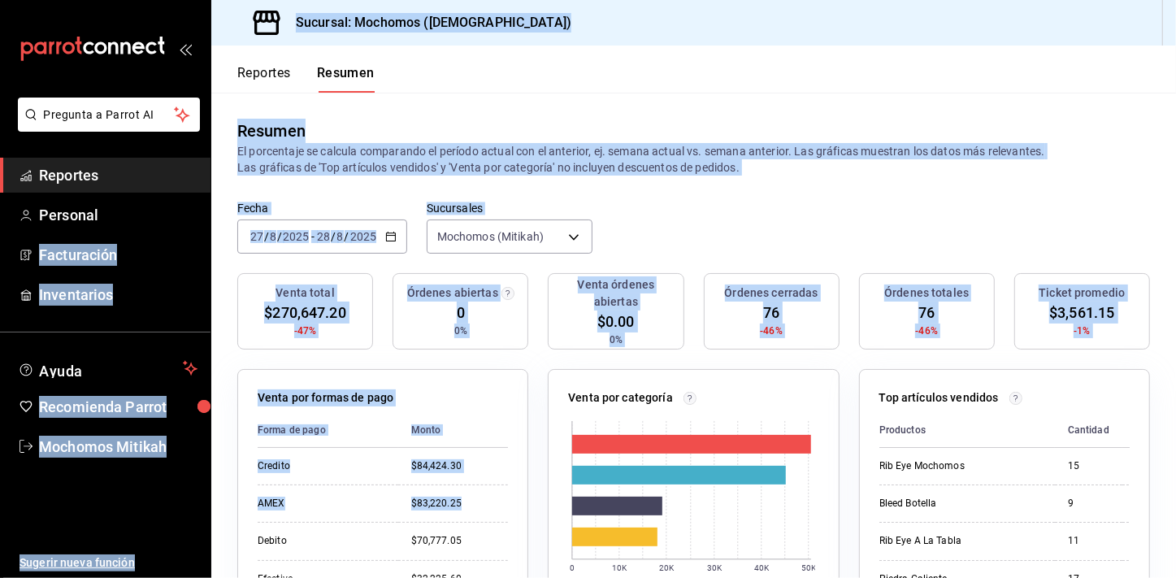
drag, startPoint x: 133, startPoint y: 228, endPoint x: 99, endPoint y: 184, distance: 55.8
click at [99, 184] on span "Reportes" at bounding box center [118, 175] width 159 height 22
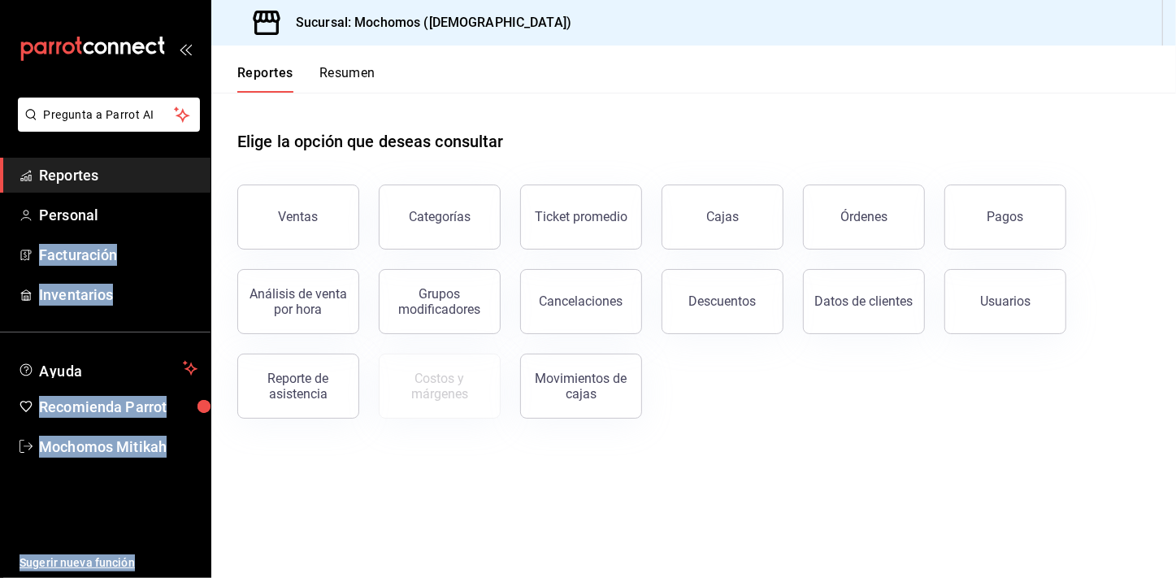
click at [99, 184] on span "Reportes" at bounding box center [118, 175] width 159 height 22
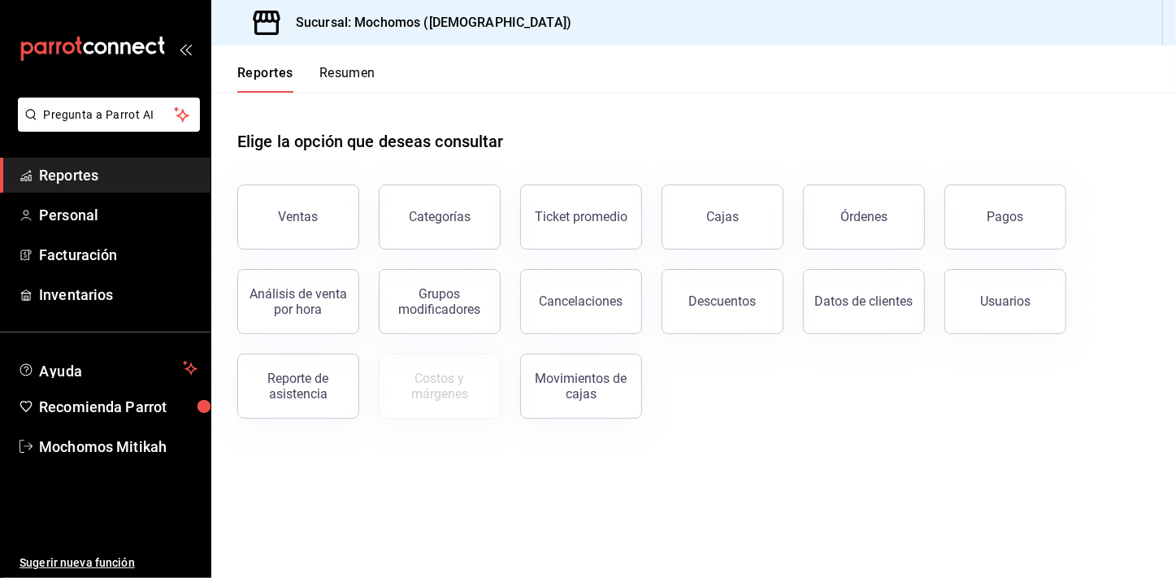
click at [467, 93] on div "Elige la opción que deseas consultar" at bounding box center [693, 129] width 913 height 72
click at [304, 213] on div "Ventas" at bounding box center [299, 216] width 40 height 15
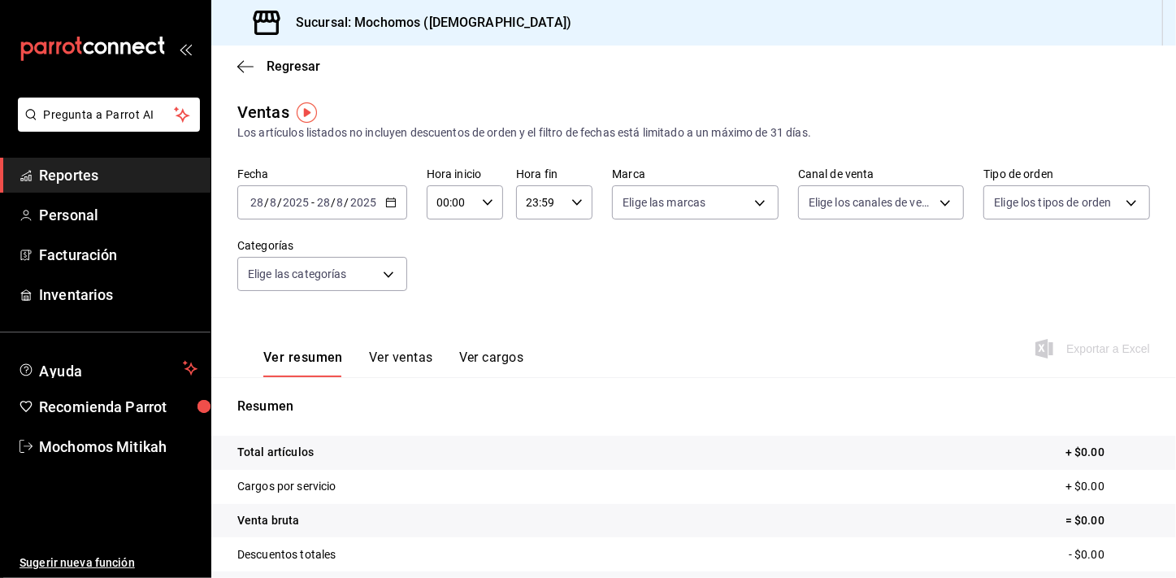
click at [389, 200] on icon "button" at bounding box center [390, 202] width 11 height 11
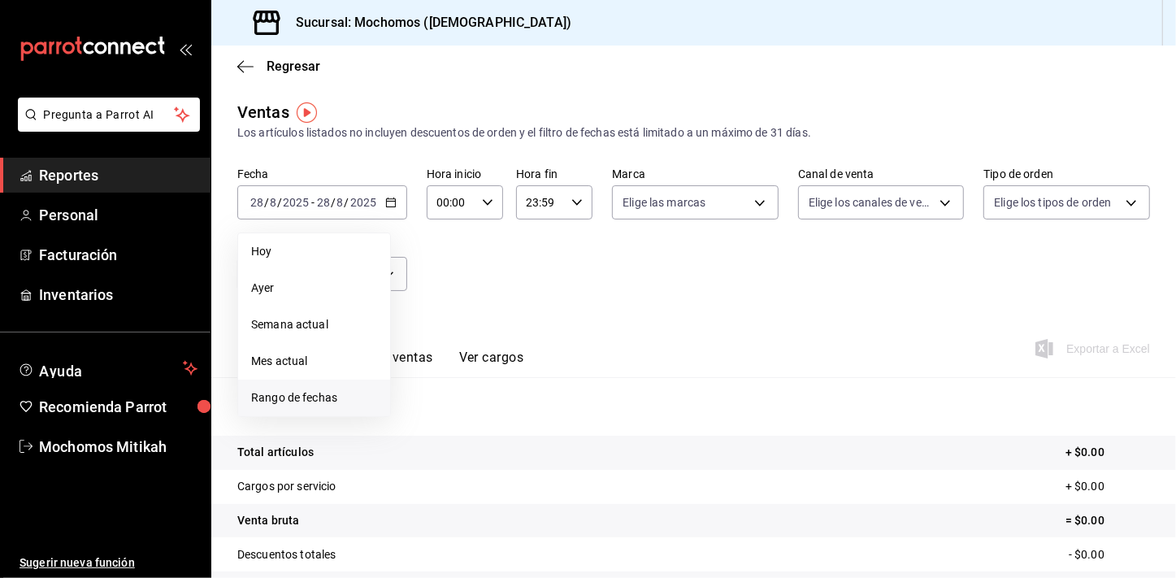
click at [332, 396] on span "Rango de fechas" at bounding box center [314, 397] width 126 height 17
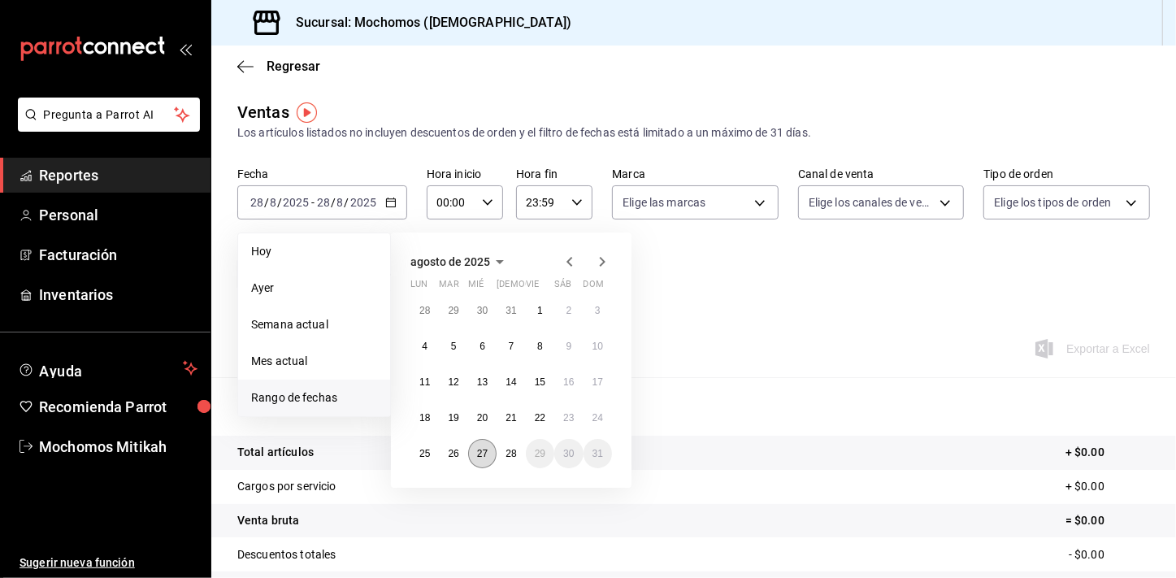
click at [487, 451] on abbr "27" at bounding box center [482, 453] width 11 height 11
click at [496, 450] on div "28 29 30 31 1 2 3 4 5 6 7 8 9 10 11 12 13 14 15 16 17 18 19 20 21 22 23 24 25 2…" at bounding box center [512, 382] width 202 height 172
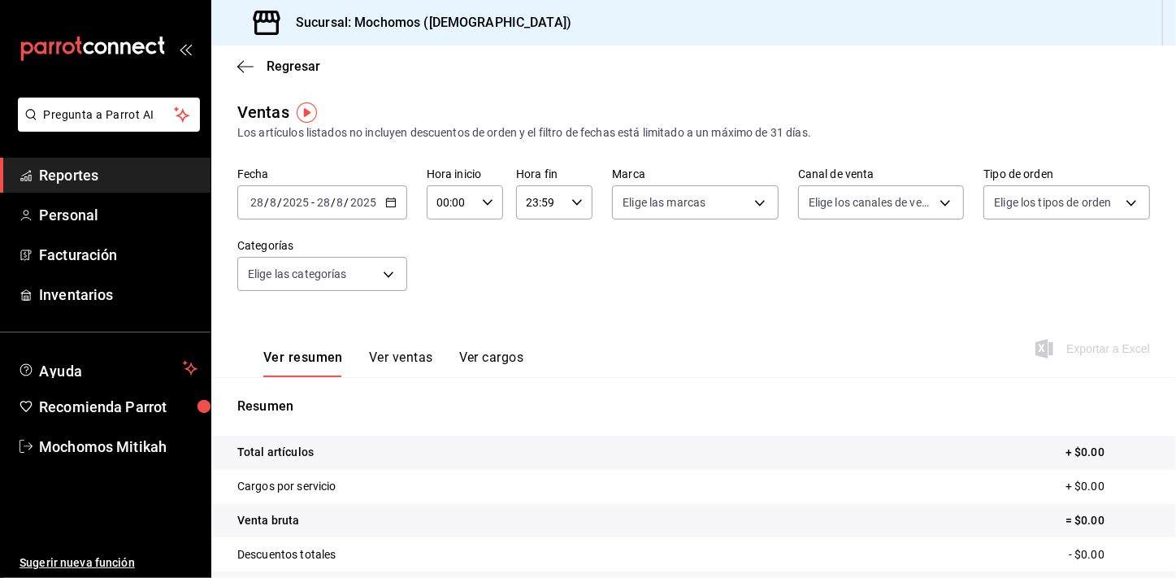
click at [388, 199] on icon "button" at bounding box center [390, 202] width 11 height 11
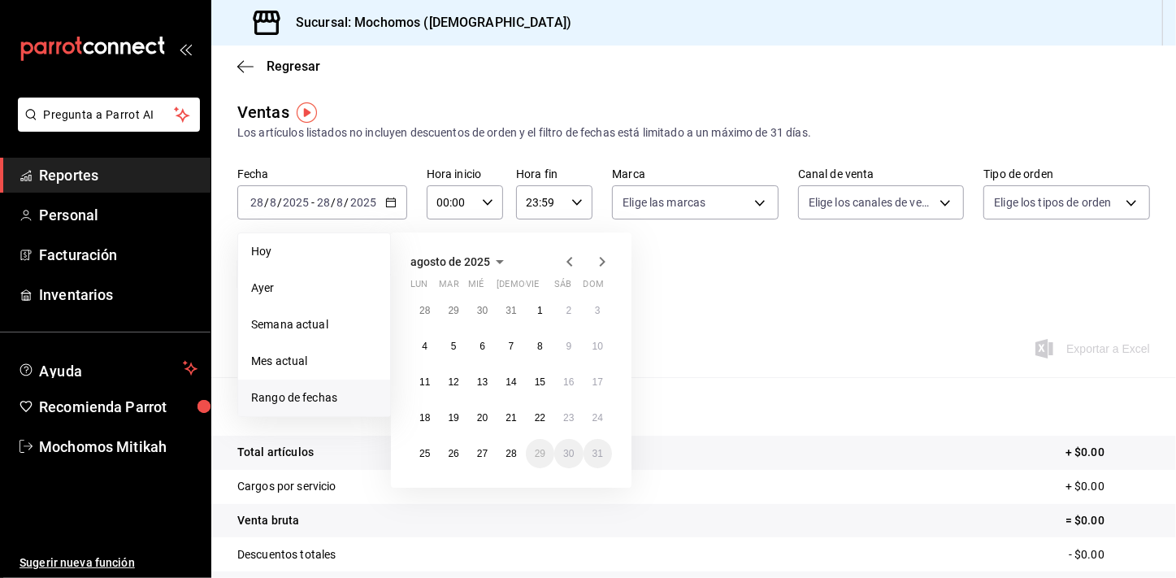
click at [318, 397] on span "Rango de fechas" at bounding box center [314, 397] width 126 height 17
click at [487, 458] on abbr "27" at bounding box center [482, 453] width 11 height 11
click at [511, 456] on abbr "28" at bounding box center [511, 453] width 11 height 11
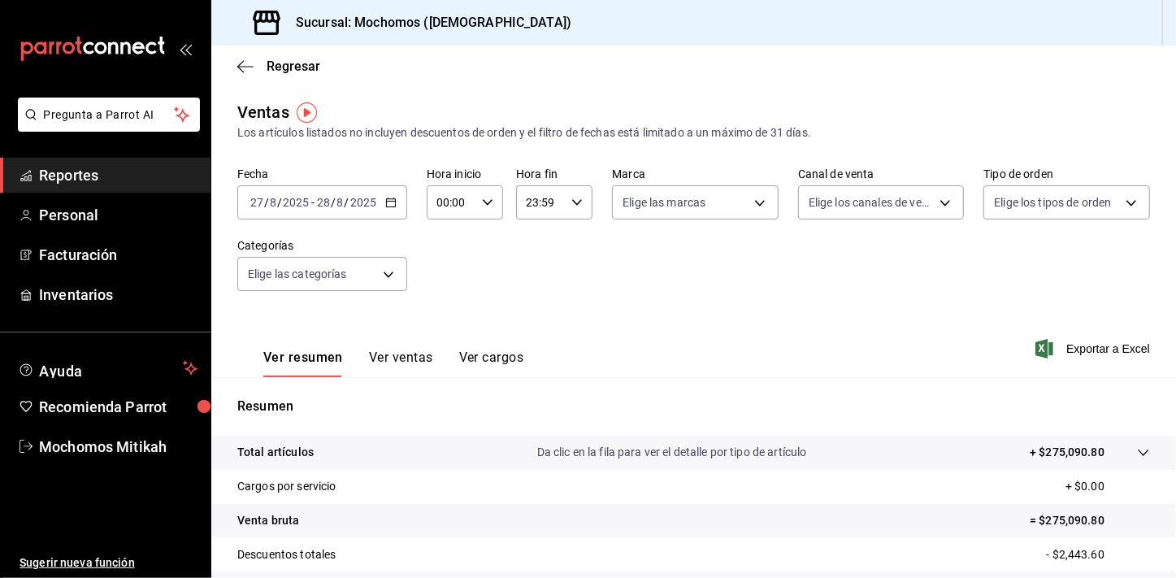
click at [488, 204] on icon "button" at bounding box center [487, 202] width 11 height 11
click at [442, 301] on div "01" at bounding box center [444, 282] width 38 height 39
click at [439, 281] on span "01" at bounding box center [444, 282] width 12 height 13
type input "01:00"
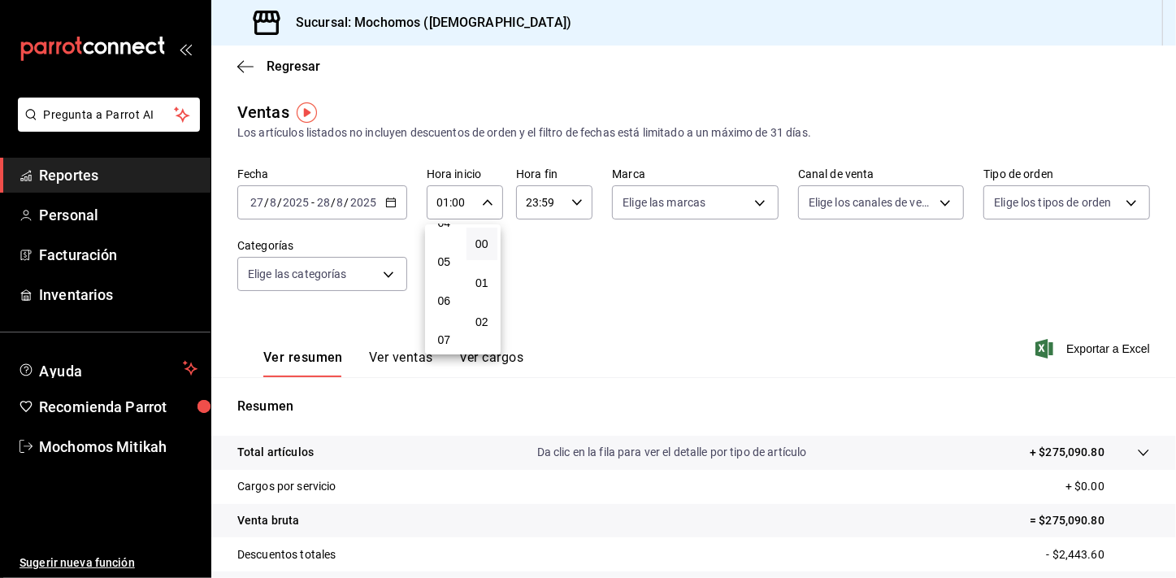
click at [439, 281] on div "05" at bounding box center [444, 261] width 38 height 39
click at [449, 257] on button "05" at bounding box center [444, 262] width 32 height 33
type input "05:00"
click at [574, 250] on div at bounding box center [588, 289] width 1176 height 578
click at [577, 215] on div "23:59 Hora fin" at bounding box center [554, 202] width 76 height 34
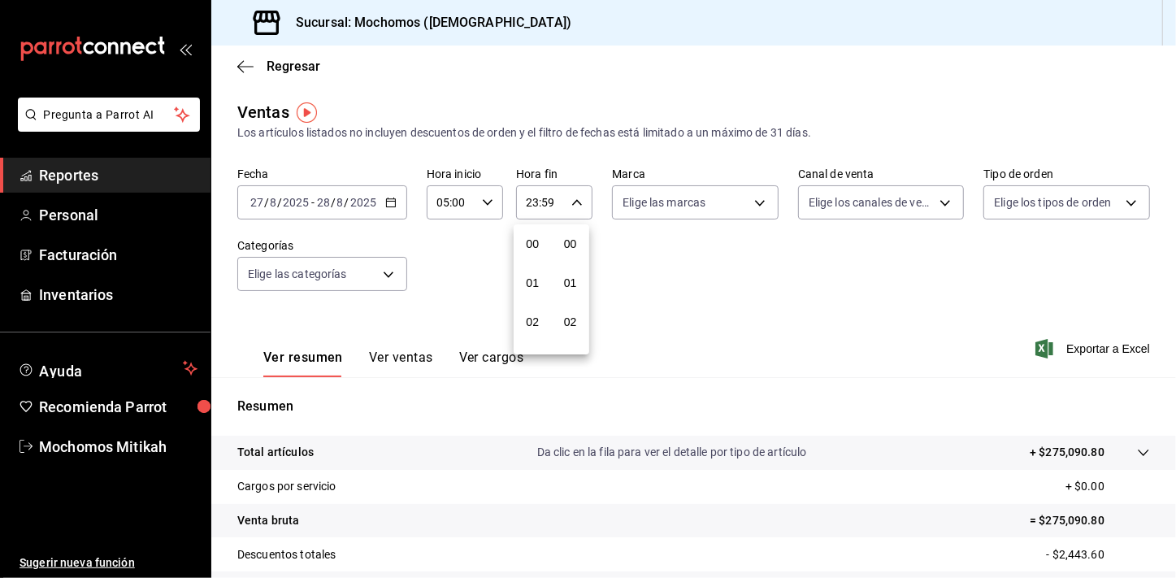
scroll to position [2227, 0]
click at [528, 259] on span "21" at bounding box center [533, 256] width 12 height 13
type input "21:59"
click at [528, 259] on button "04" at bounding box center [533, 267] width 32 height 33
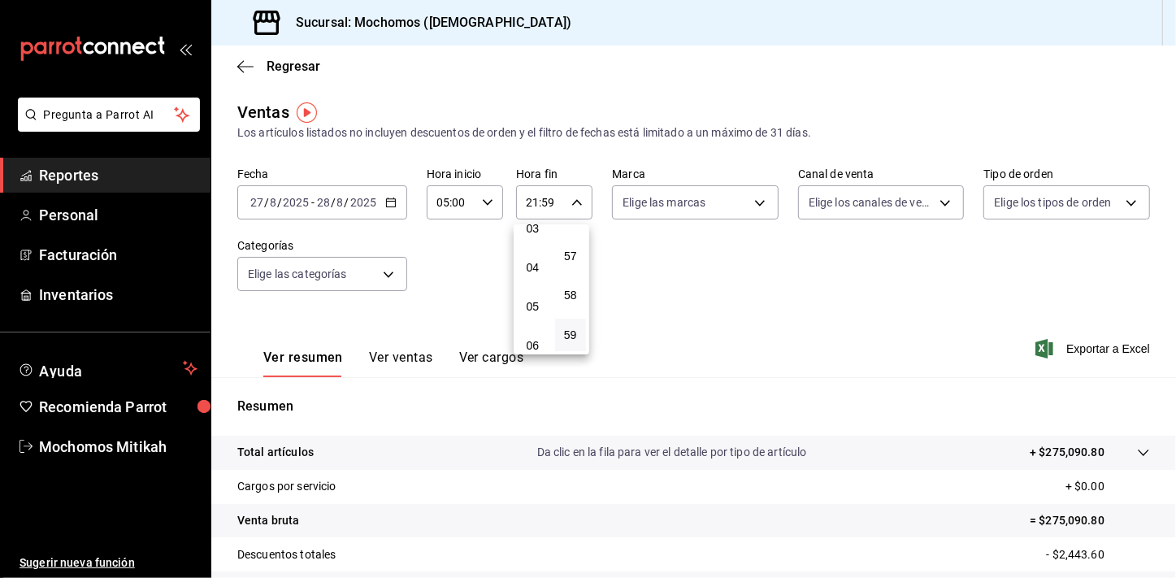
type input "04:59"
click at [797, 270] on div at bounding box center [588, 289] width 1176 height 578
click at [1094, 346] on span "Exportar a Excel" at bounding box center [1094, 349] width 111 height 20
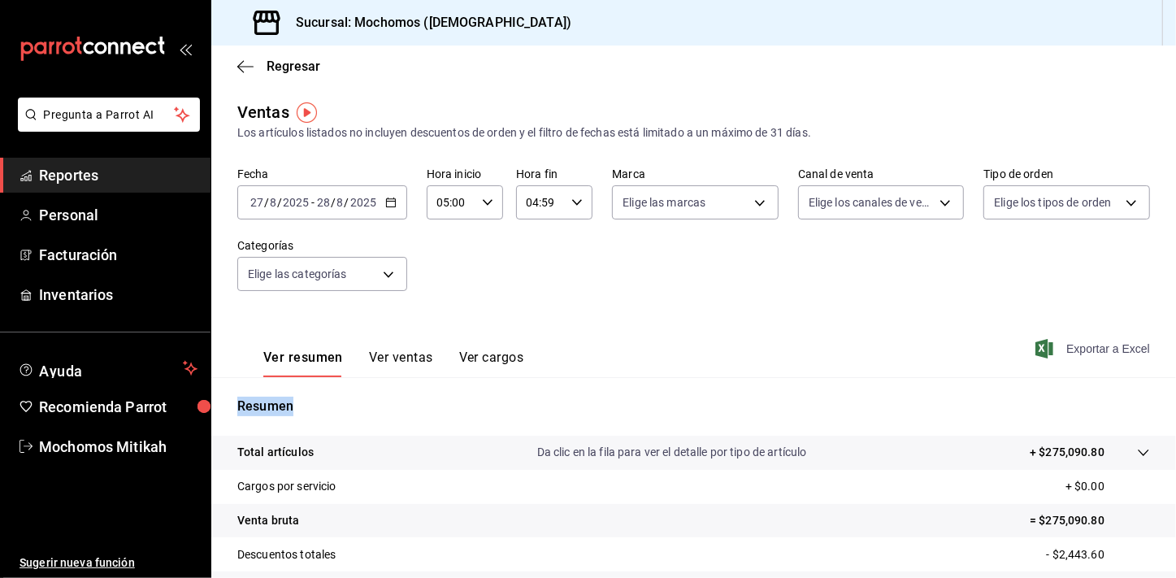
click at [1094, 346] on div "Exportar a Excel" at bounding box center [1094, 349] width 111 height 20
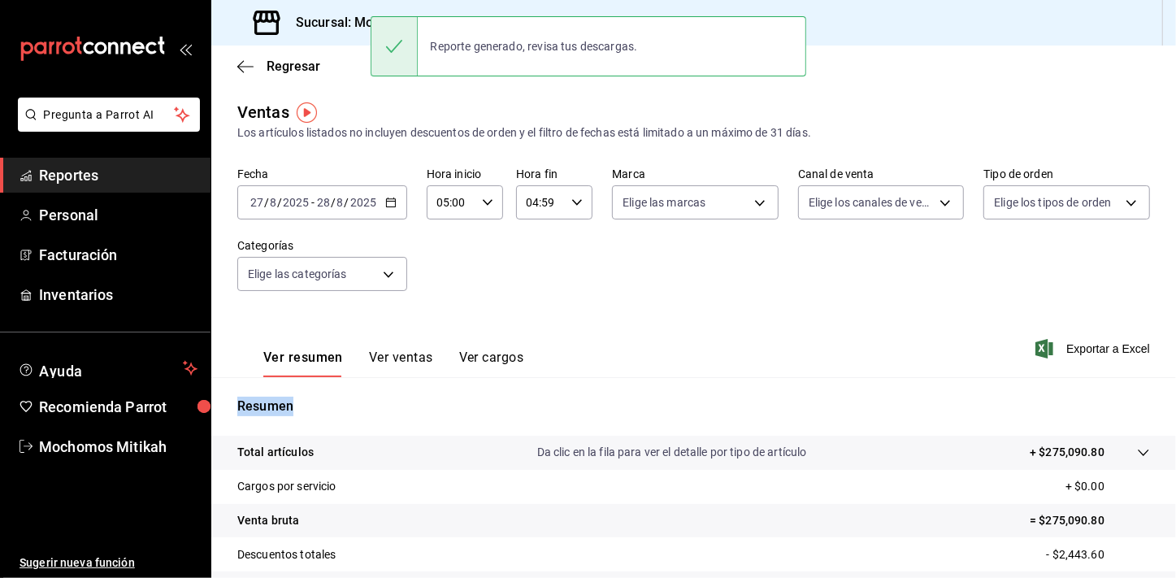
drag, startPoint x: 114, startPoint y: 176, endPoint x: 124, endPoint y: 176, distance: 10.6
click at [114, 176] on span "Reportes" at bounding box center [118, 175] width 159 height 22
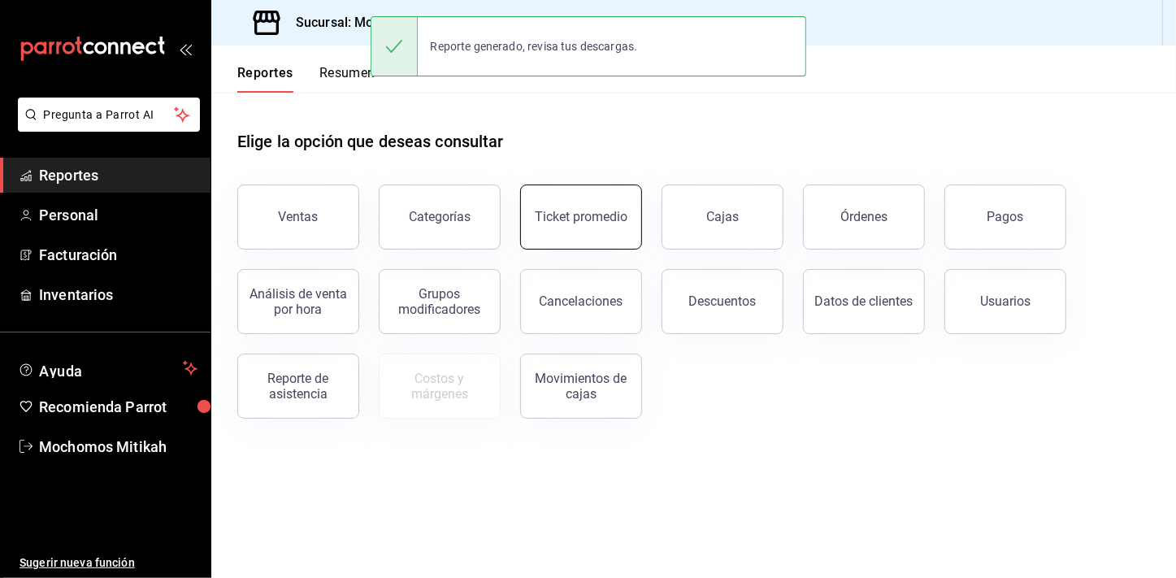
click at [596, 224] on button "Ticket promedio" at bounding box center [581, 217] width 122 height 65
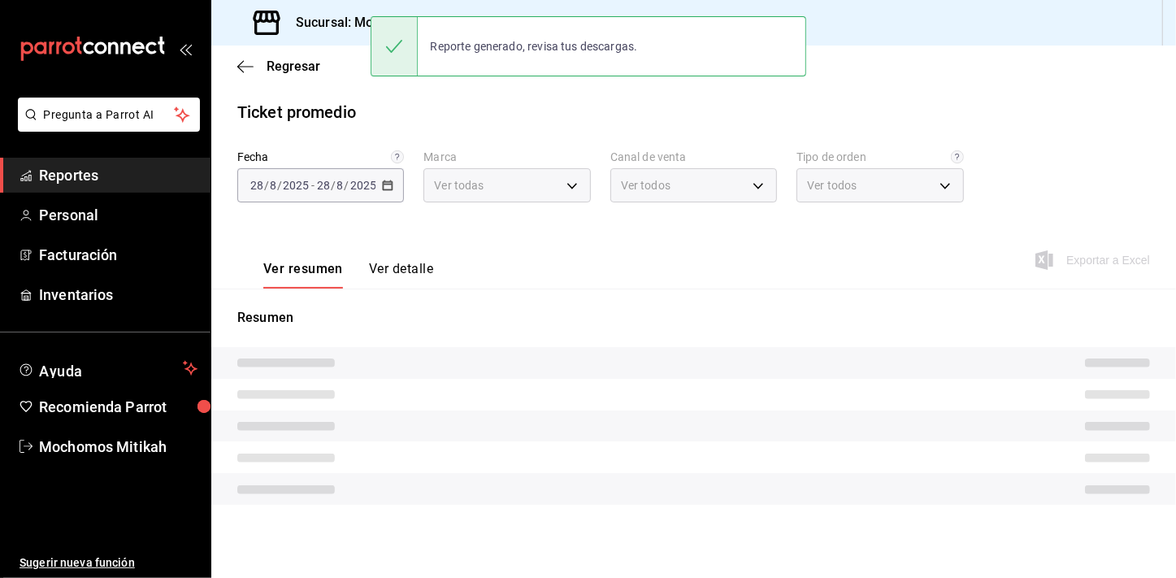
type input "d0e5f648-281b-433d-bf08-9501e0541b8c"
type input "PARROT,UBER_EATS,RAPPI,DIDI_FOOD,ONLINE"
type input "cc440b54-242b-418e-867f-ce57fb098104,EXTERNAL,95b7c8a9-84d2-4e3b-995f-2f2c21fa6…"
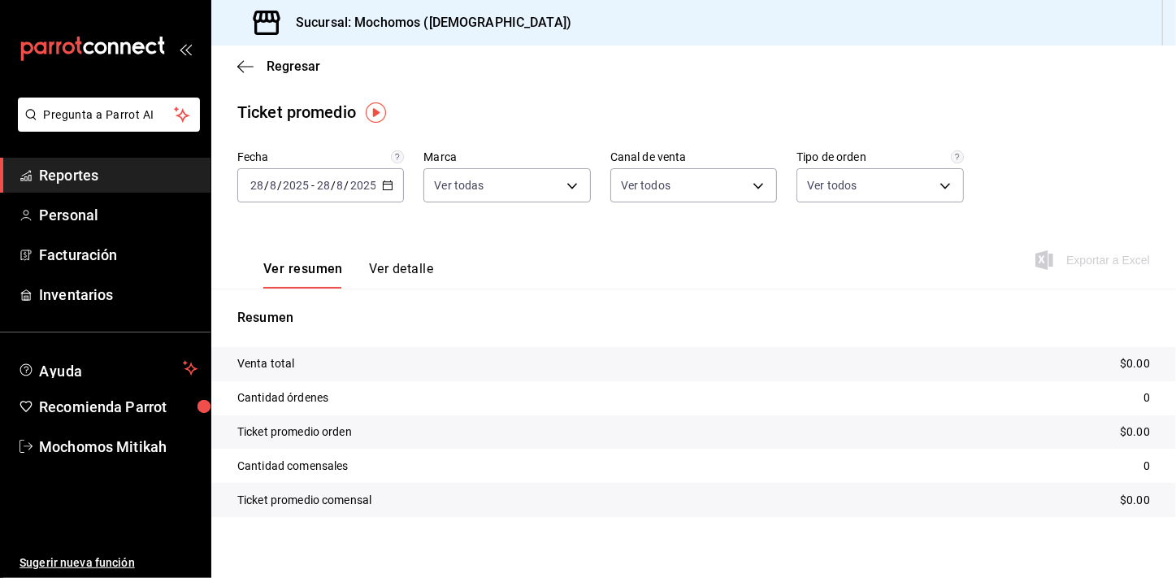
click at [389, 181] on \(Stroke\) "button" at bounding box center [388, 185] width 10 height 9
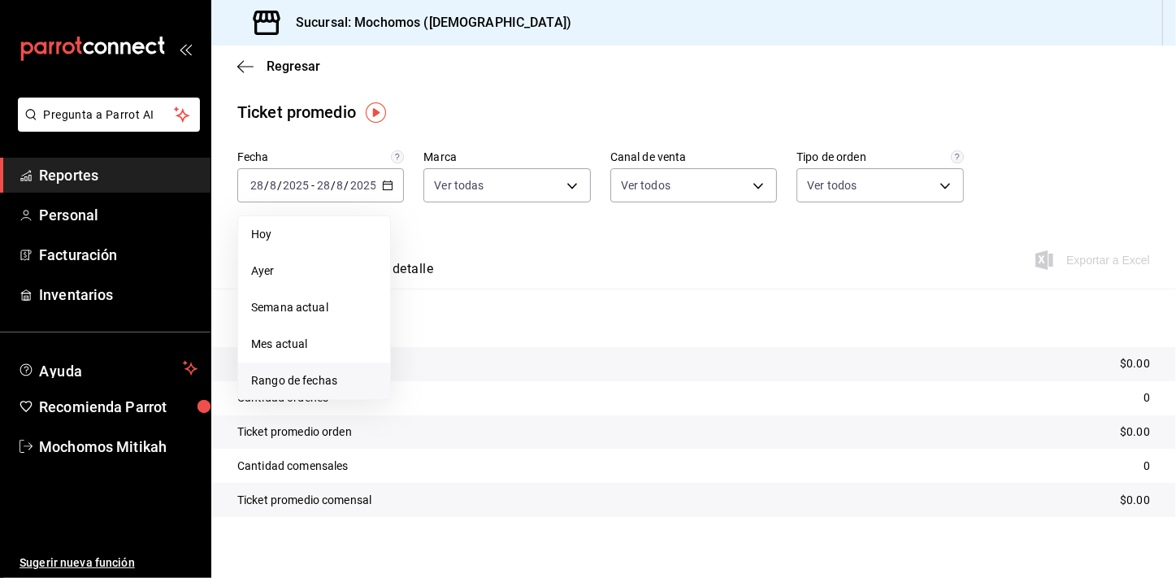
click at [324, 374] on span "Rango de fechas" at bounding box center [314, 380] width 126 height 17
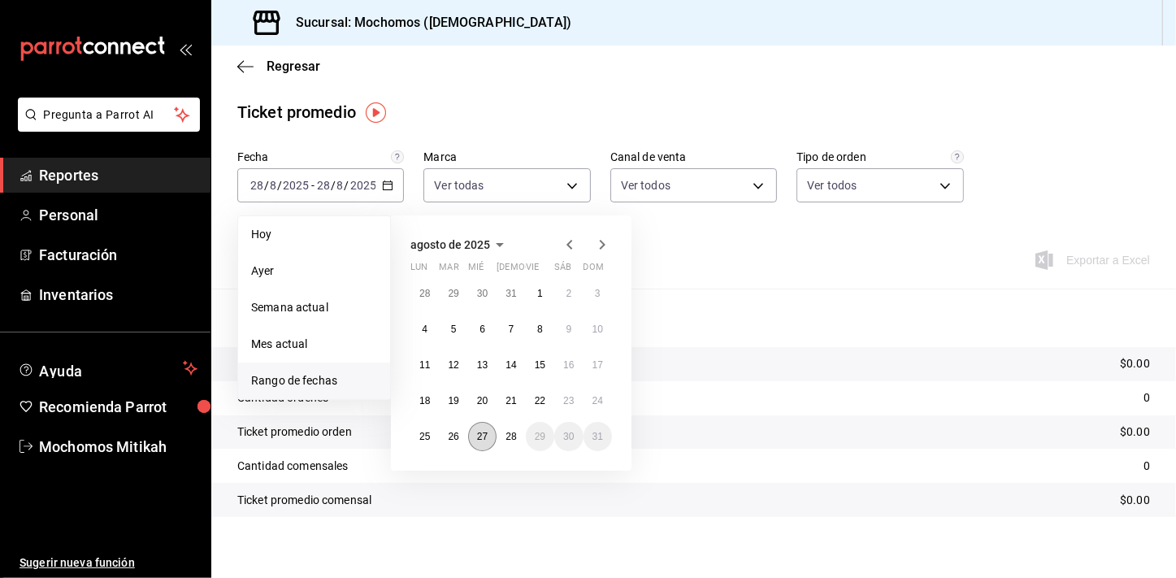
click at [480, 434] on abbr "27" at bounding box center [482, 436] width 11 height 11
click at [511, 434] on abbr "28" at bounding box center [511, 436] width 11 height 11
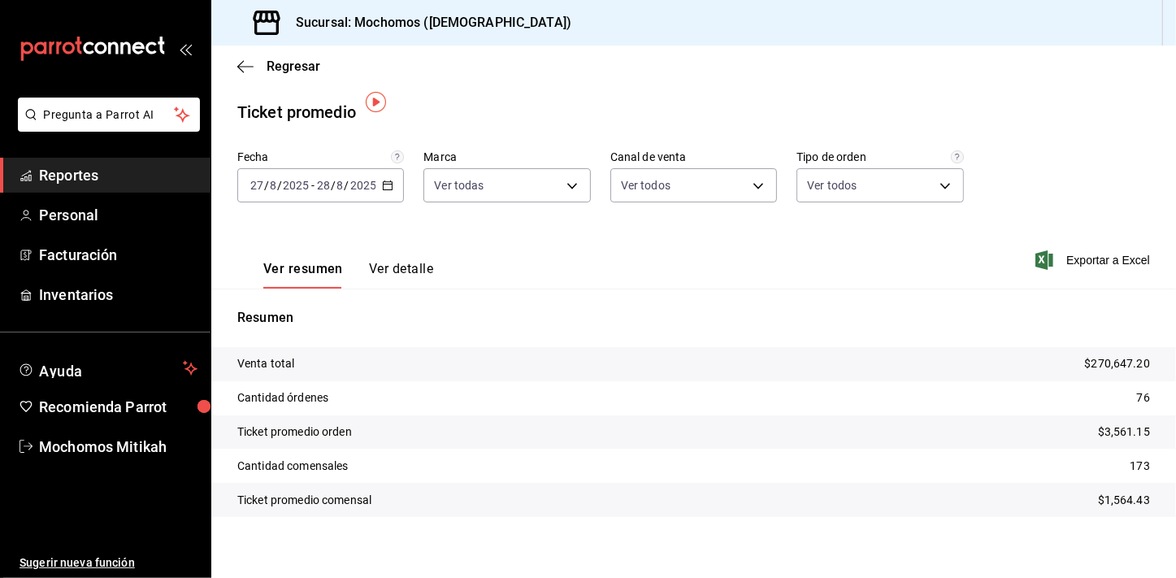
scroll to position [10, 0]
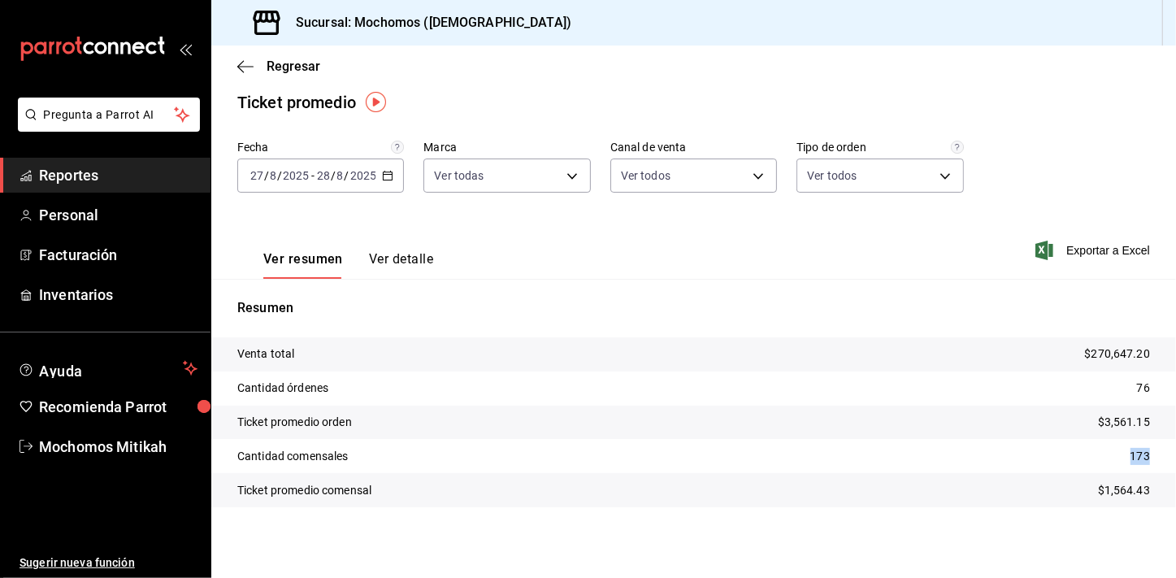
drag, startPoint x: 1122, startPoint y: 456, endPoint x: 1148, endPoint y: 456, distance: 26.0
click at [1148, 456] on tr "Cantidad comensales 173" at bounding box center [693, 456] width 965 height 34
click at [107, 180] on span "Reportes" at bounding box center [118, 175] width 159 height 22
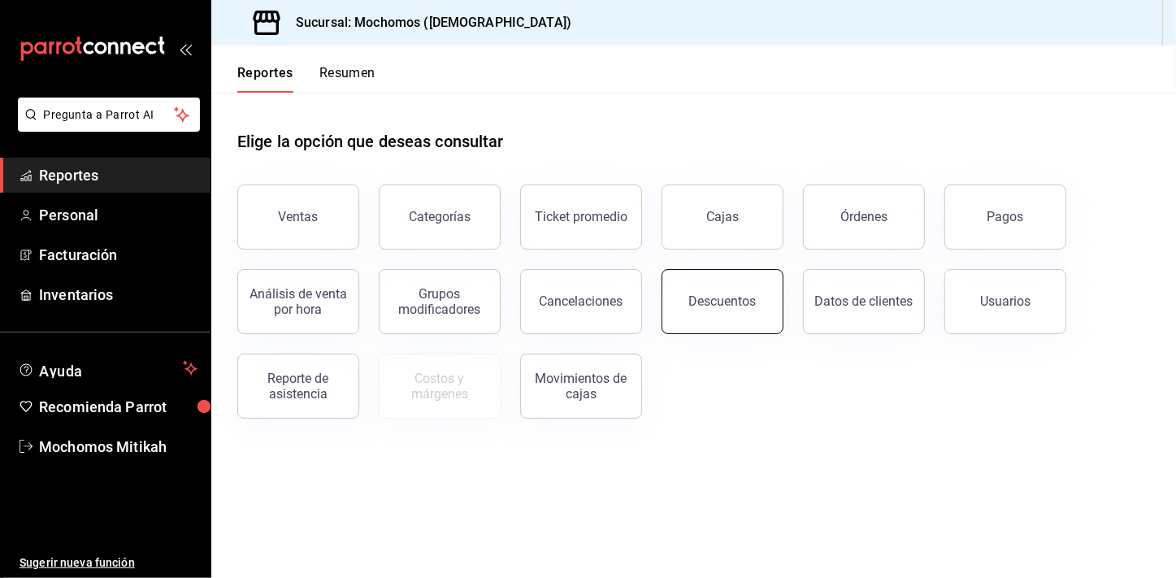
click at [739, 301] on div "Descuentos" at bounding box center [722, 300] width 67 height 15
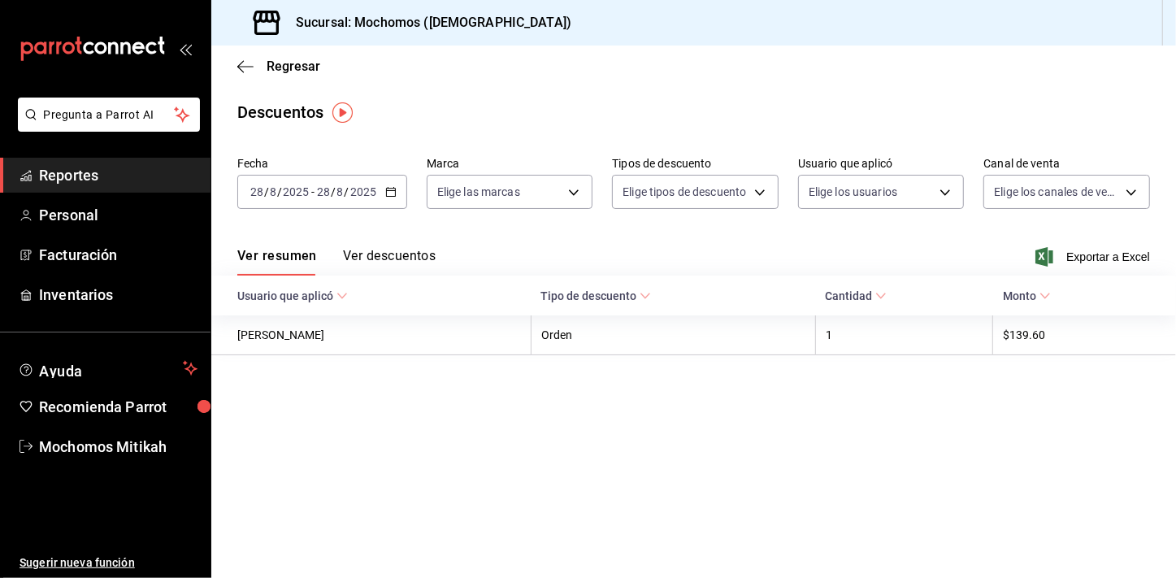
click at [393, 193] on \(Stroke\) "button" at bounding box center [391, 192] width 10 height 9
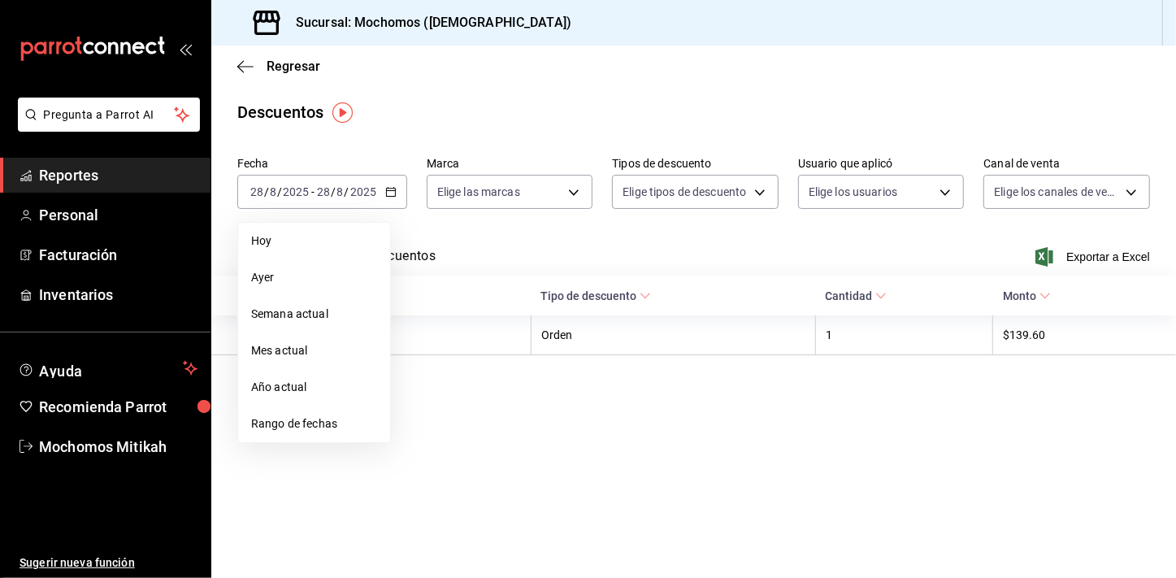
click at [289, 411] on li "Rango de fechas" at bounding box center [314, 424] width 152 height 37
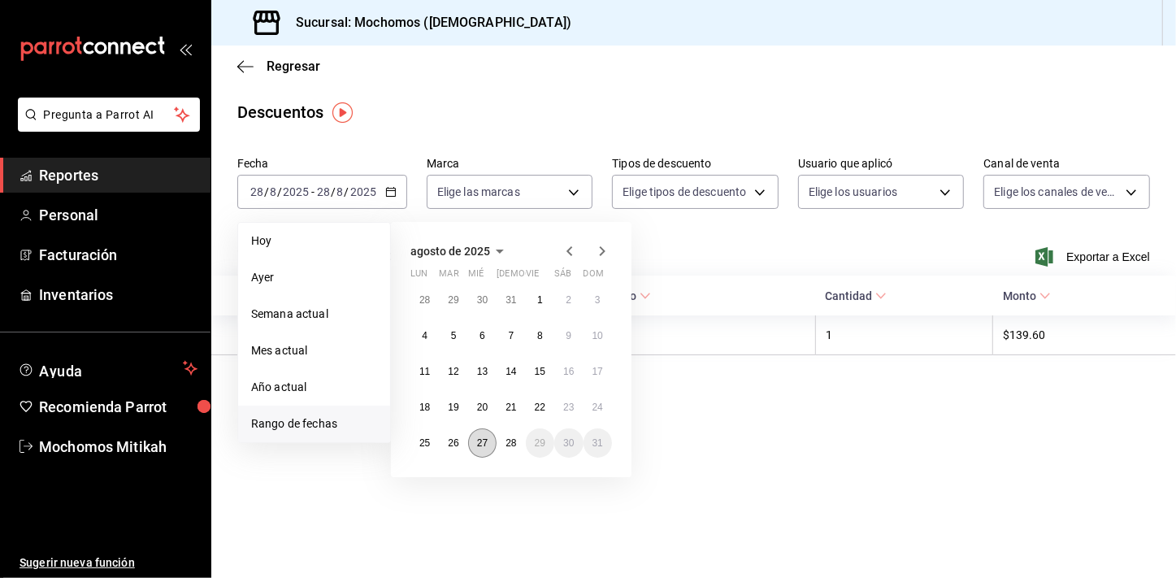
click at [489, 441] on button "27" at bounding box center [482, 442] width 28 height 29
click at [515, 445] on abbr "28" at bounding box center [511, 442] width 11 height 11
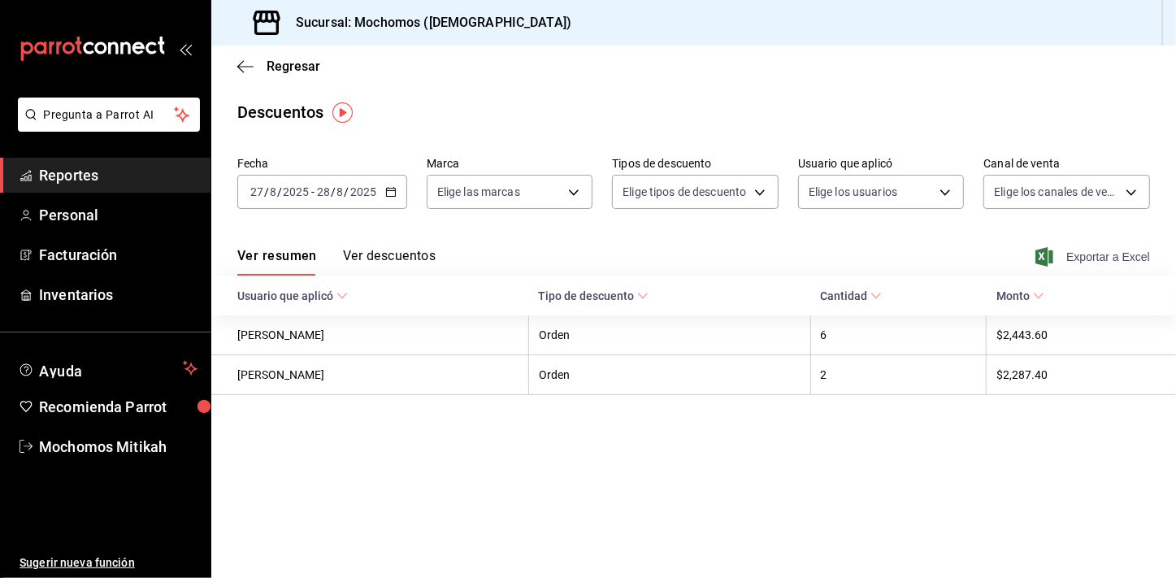
click at [1116, 260] on span "Exportar a Excel" at bounding box center [1094, 257] width 111 height 20
click at [119, 178] on span "Reportes" at bounding box center [118, 175] width 159 height 22
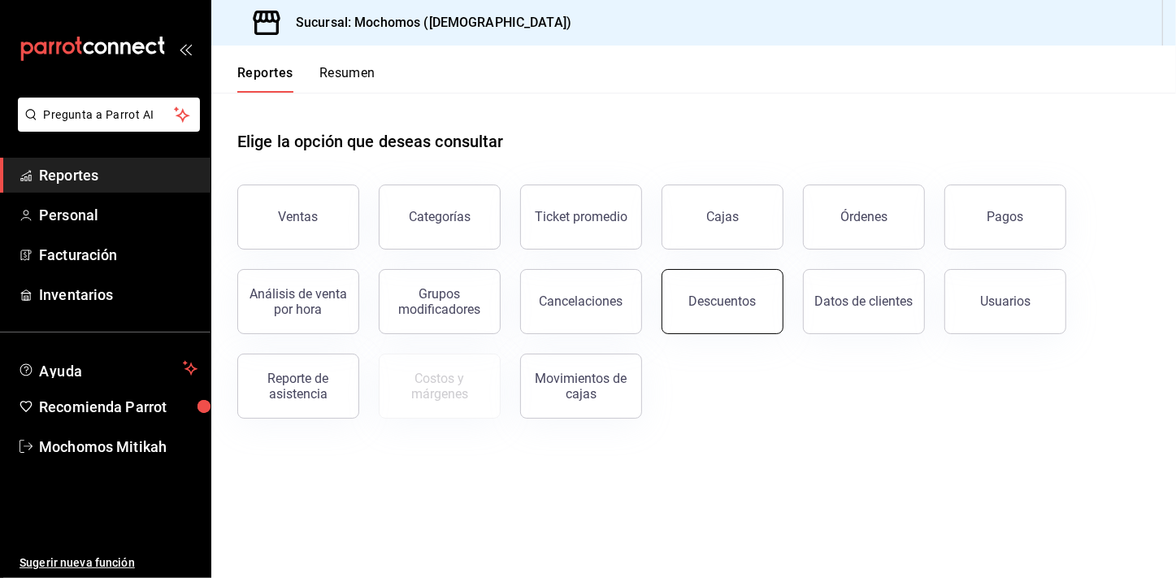
click at [711, 278] on button "Descuentos" at bounding box center [723, 301] width 122 height 65
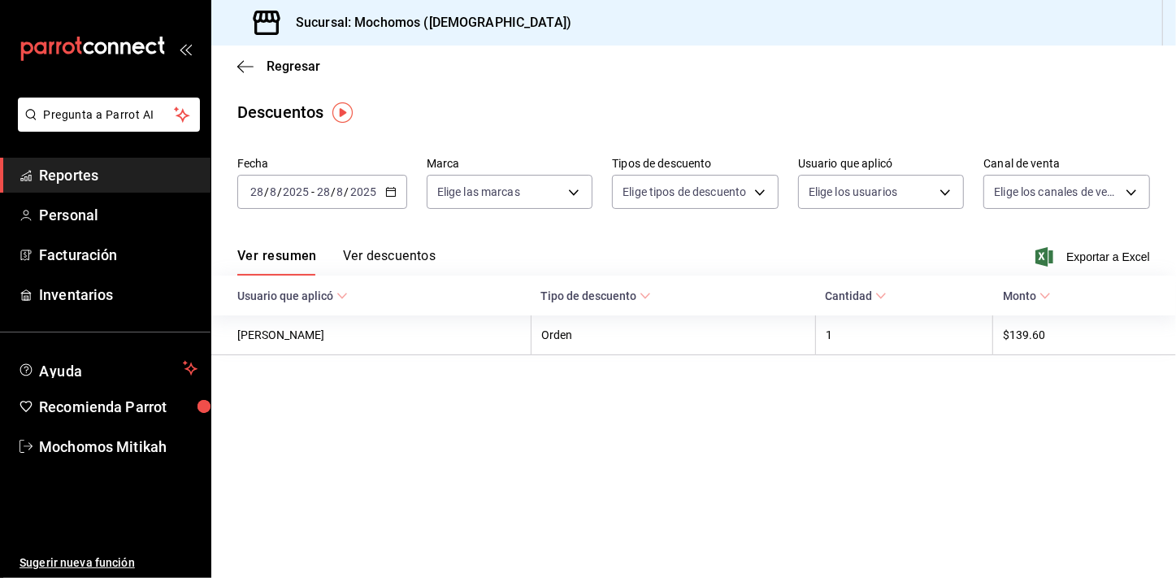
click at [386, 189] on icon "button" at bounding box center [390, 191] width 11 height 11
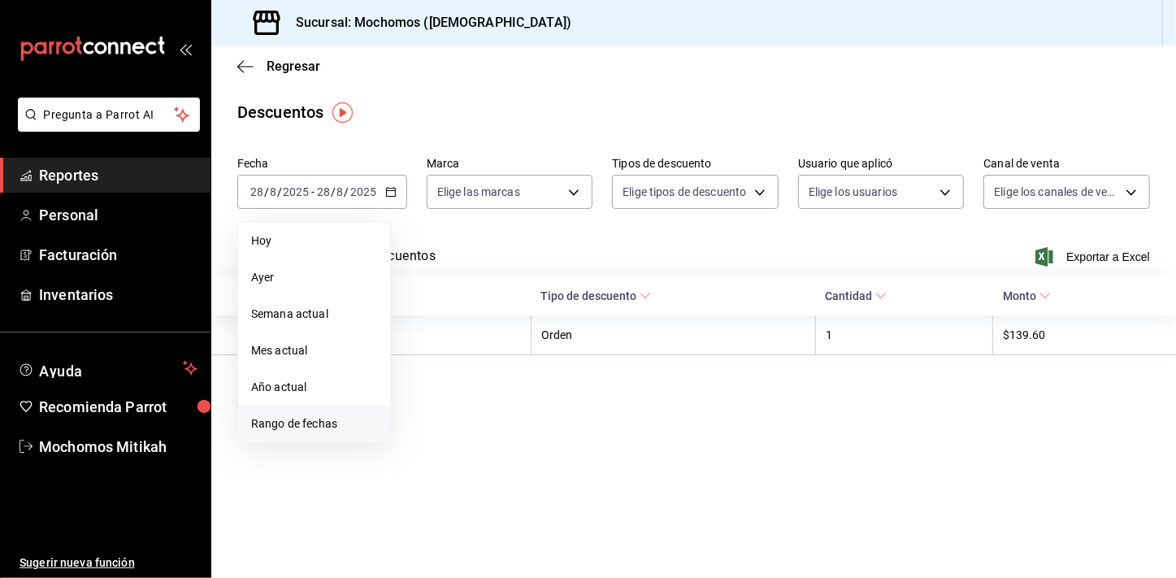
click at [319, 428] on span "Rango de fechas" at bounding box center [314, 423] width 126 height 17
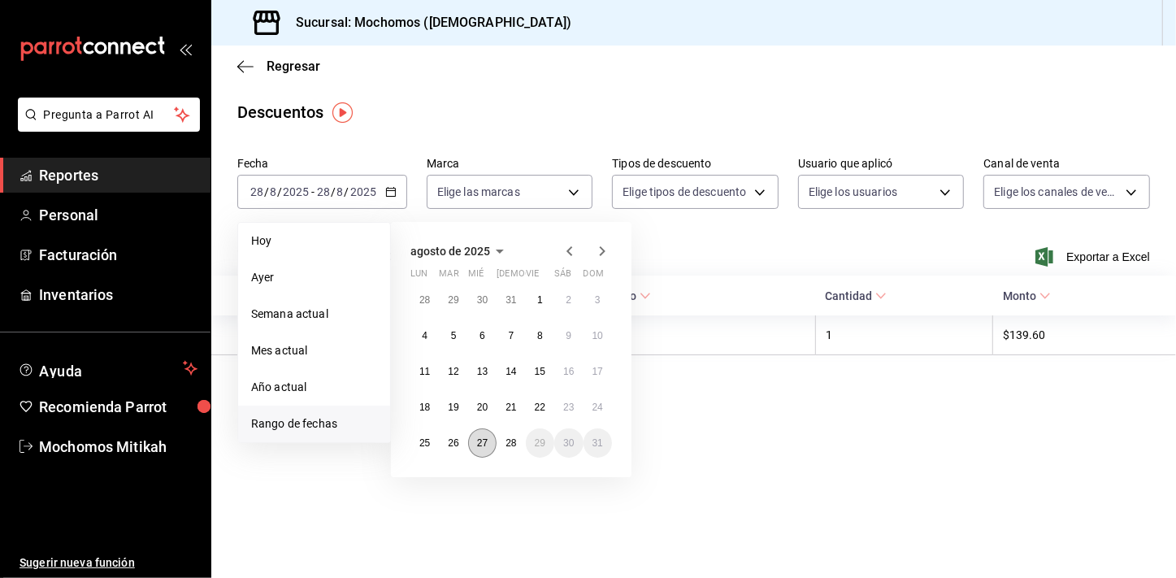
click at [484, 437] on abbr "27" at bounding box center [482, 442] width 11 height 11
click at [508, 445] on abbr "28" at bounding box center [511, 442] width 11 height 11
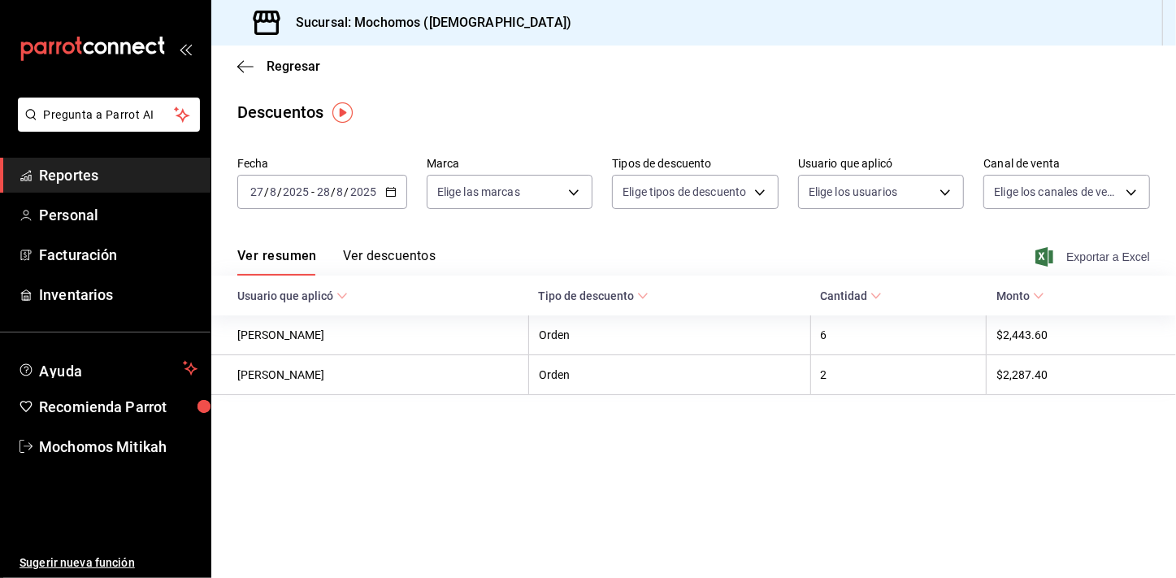
click at [1098, 257] on span "Exportar a Excel" at bounding box center [1094, 257] width 111 height 20
